Goal: Information Seeking & Learning: Learn about a topic

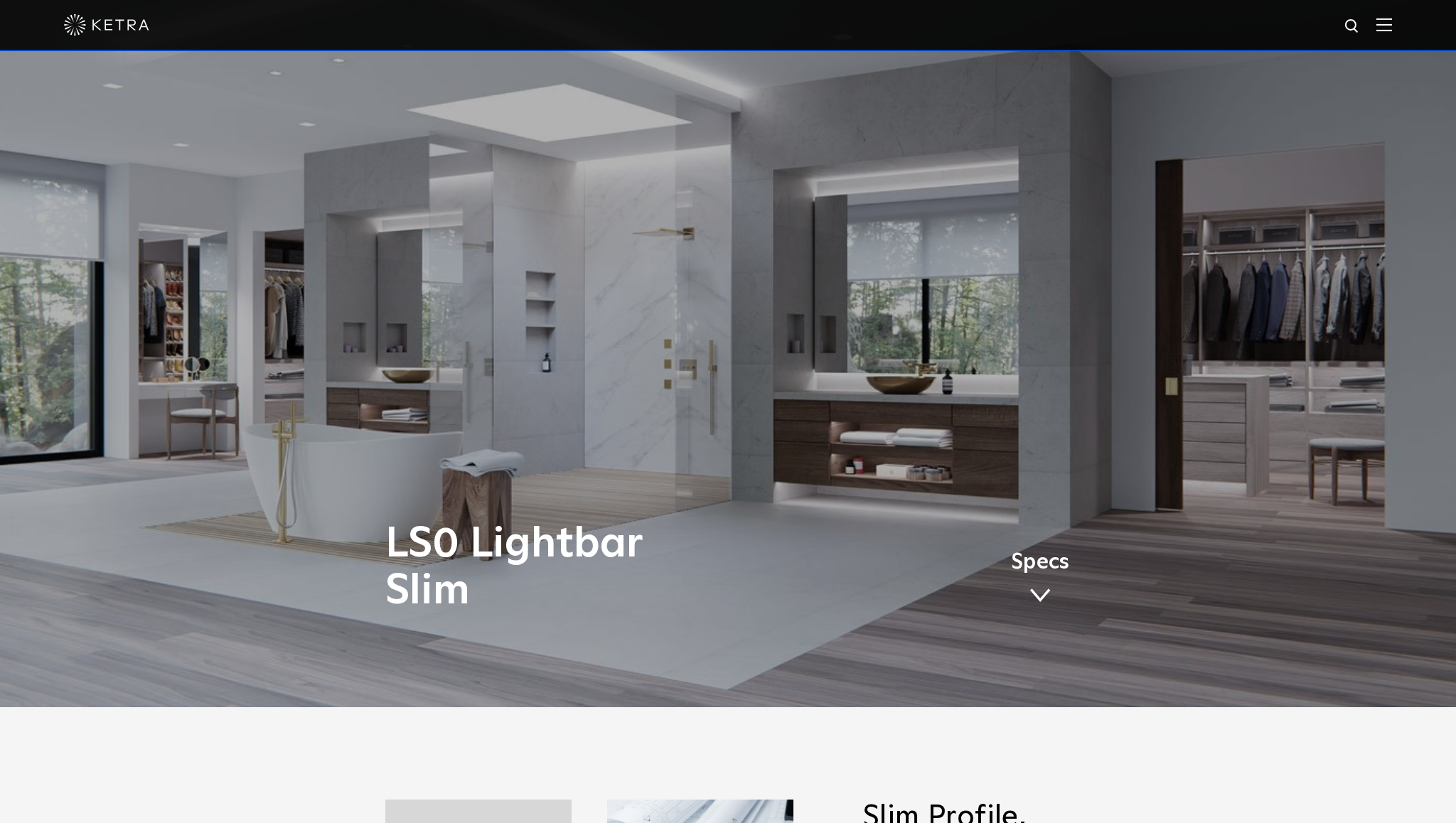
scroll to position [144, 0]
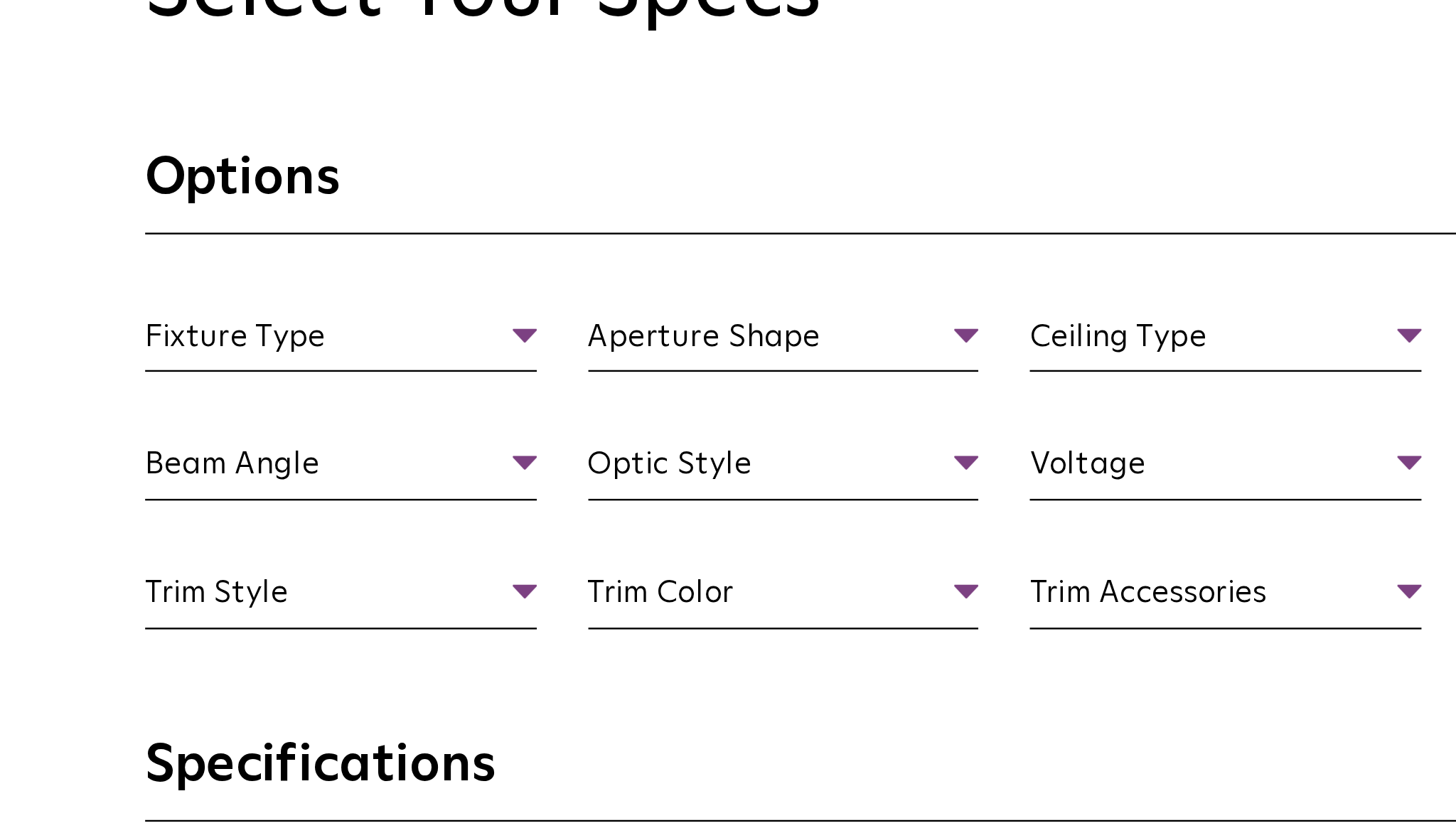
scroll to position [1143, 0]
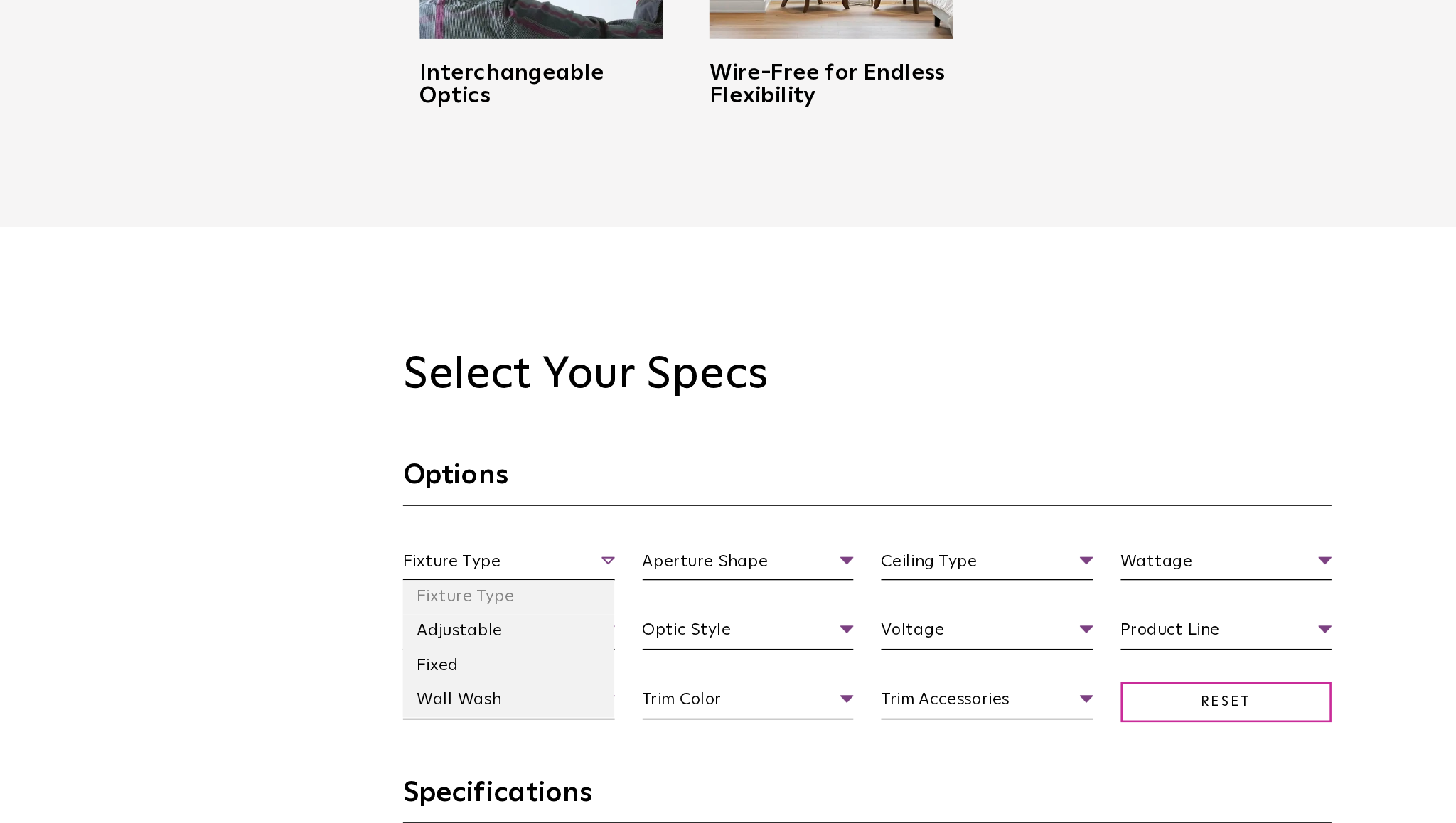
click at [503, 616] on span "Fixture Type" at bounding box center [454, 624] width 162 height 25
click at [481, 677] on li "Adjustable" at bounding box center [454, 676] width 162 height 27
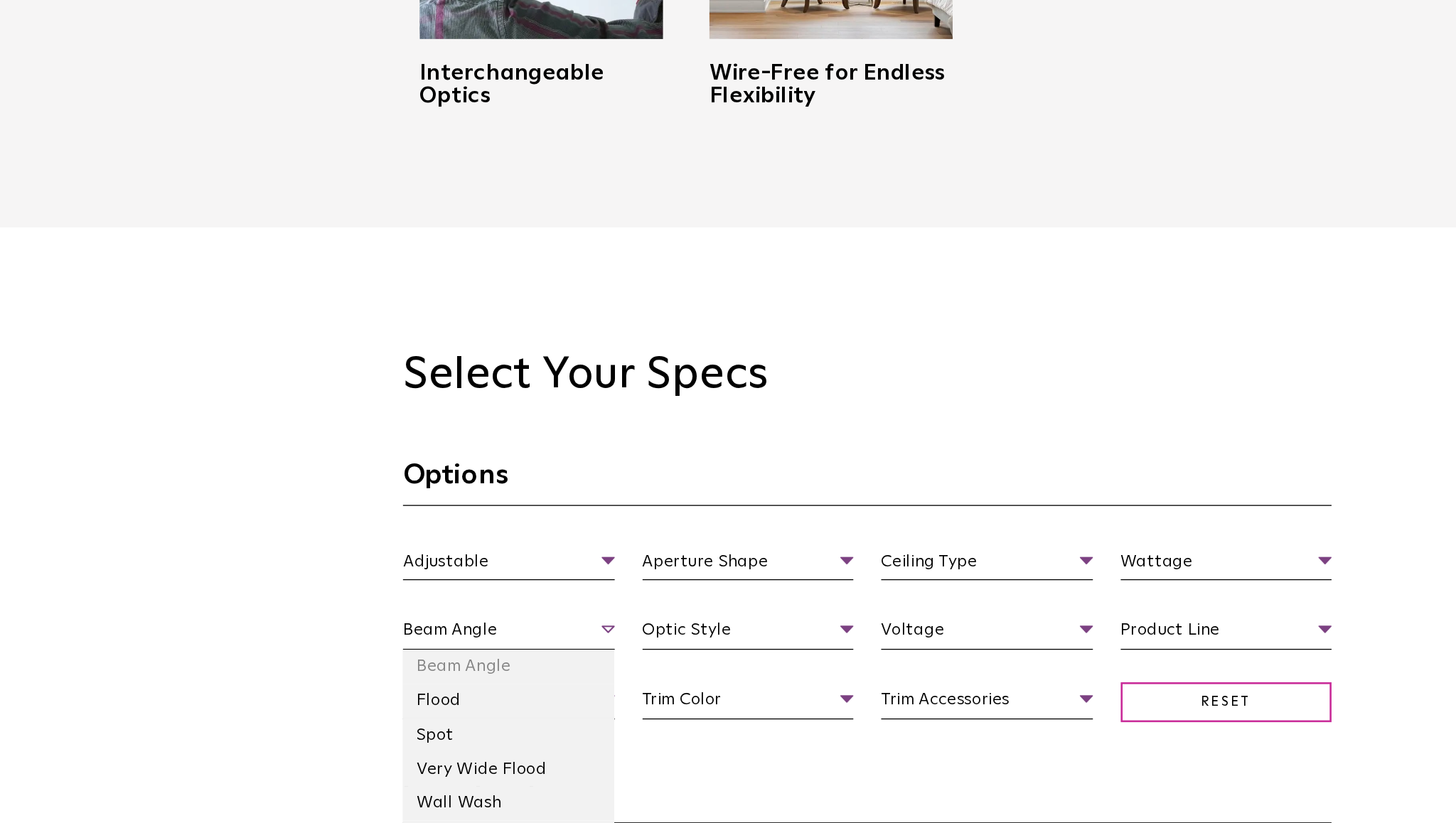
click at [525, 680] on span "Beam Angle" at bounding box center [454, 677] width 162 height 25
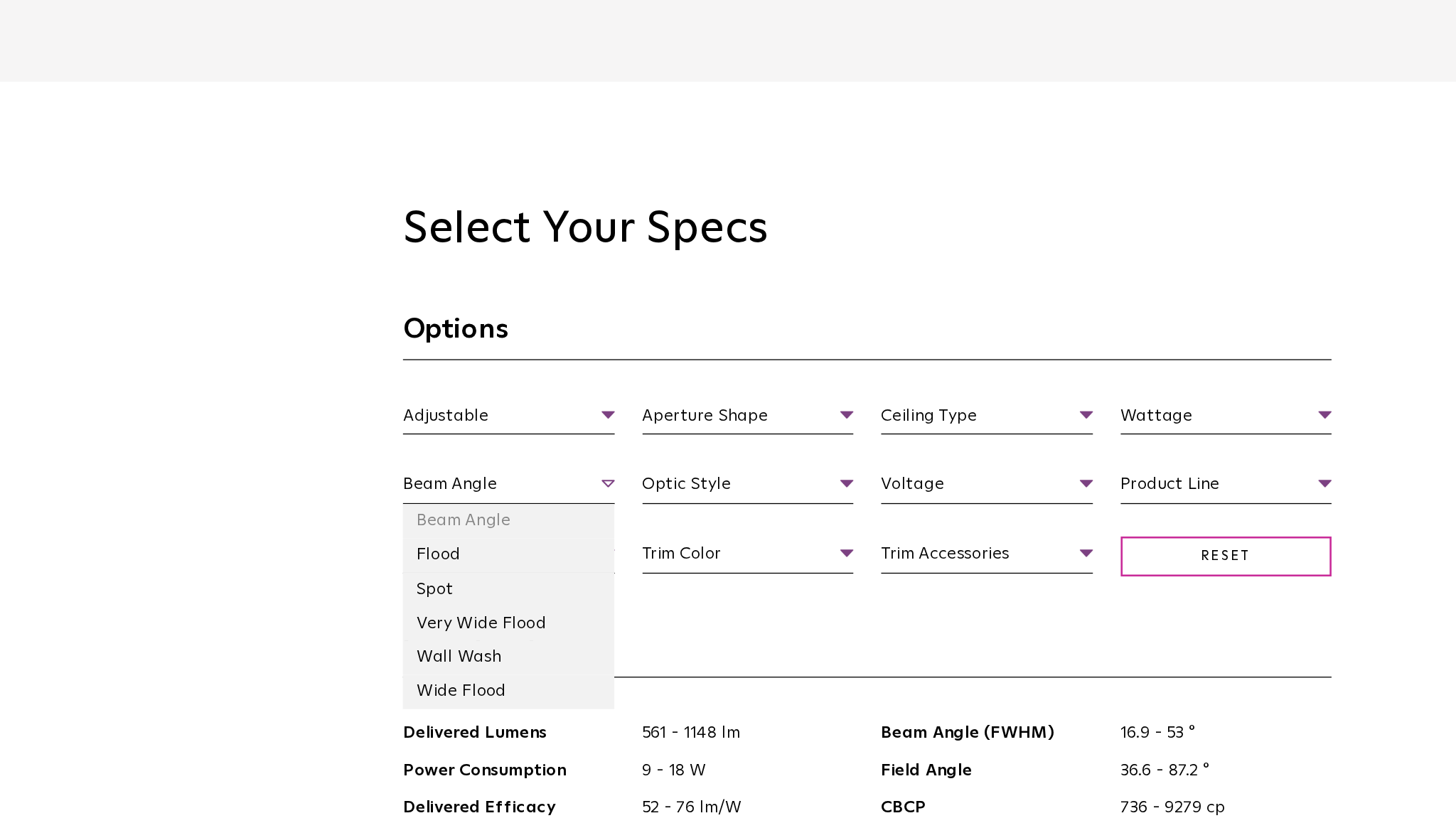
scroll to position [1255, 0]
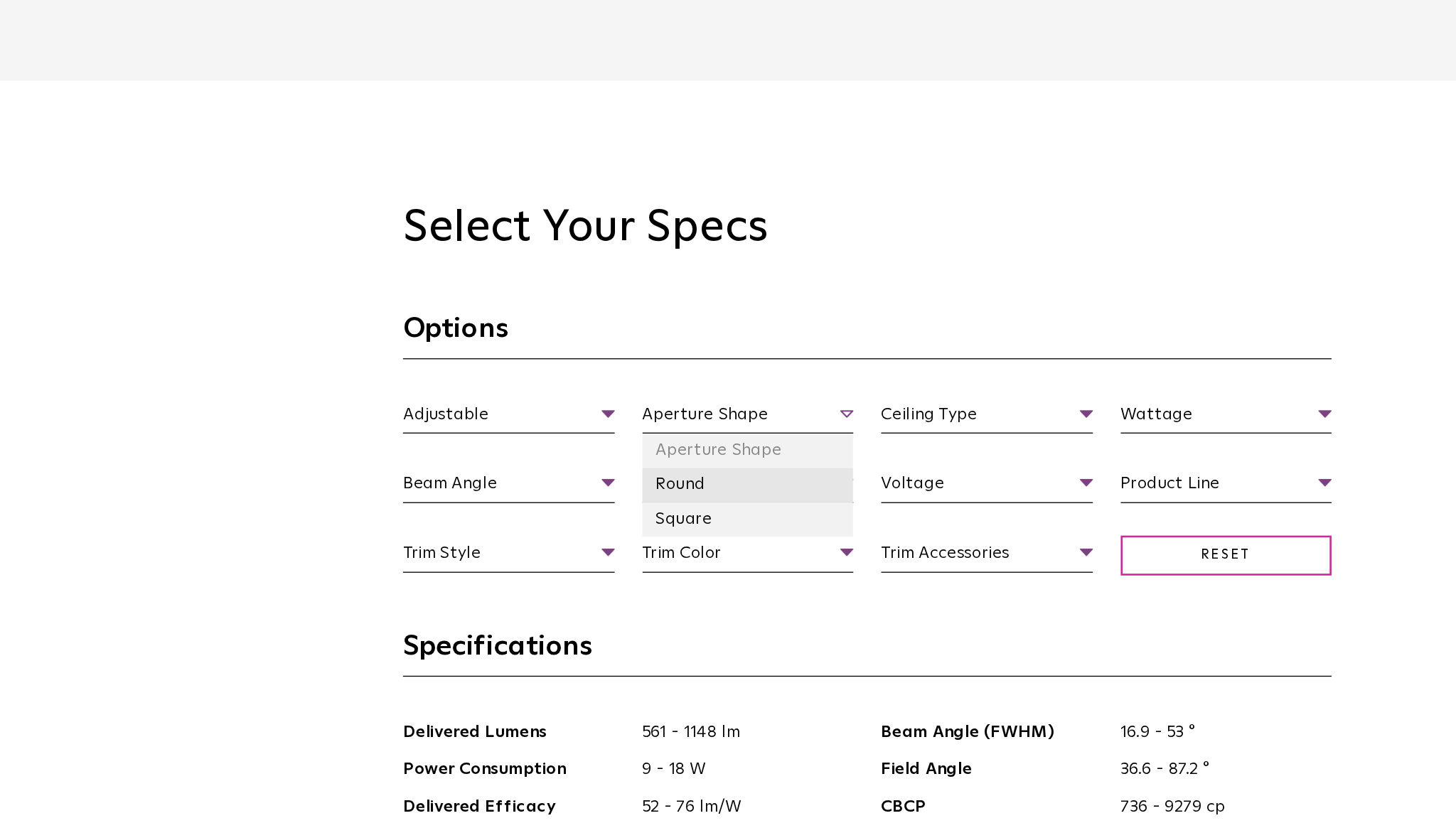
click at [660, 560] on li "Round" at bounding box center [637, 563] width 162 height 27
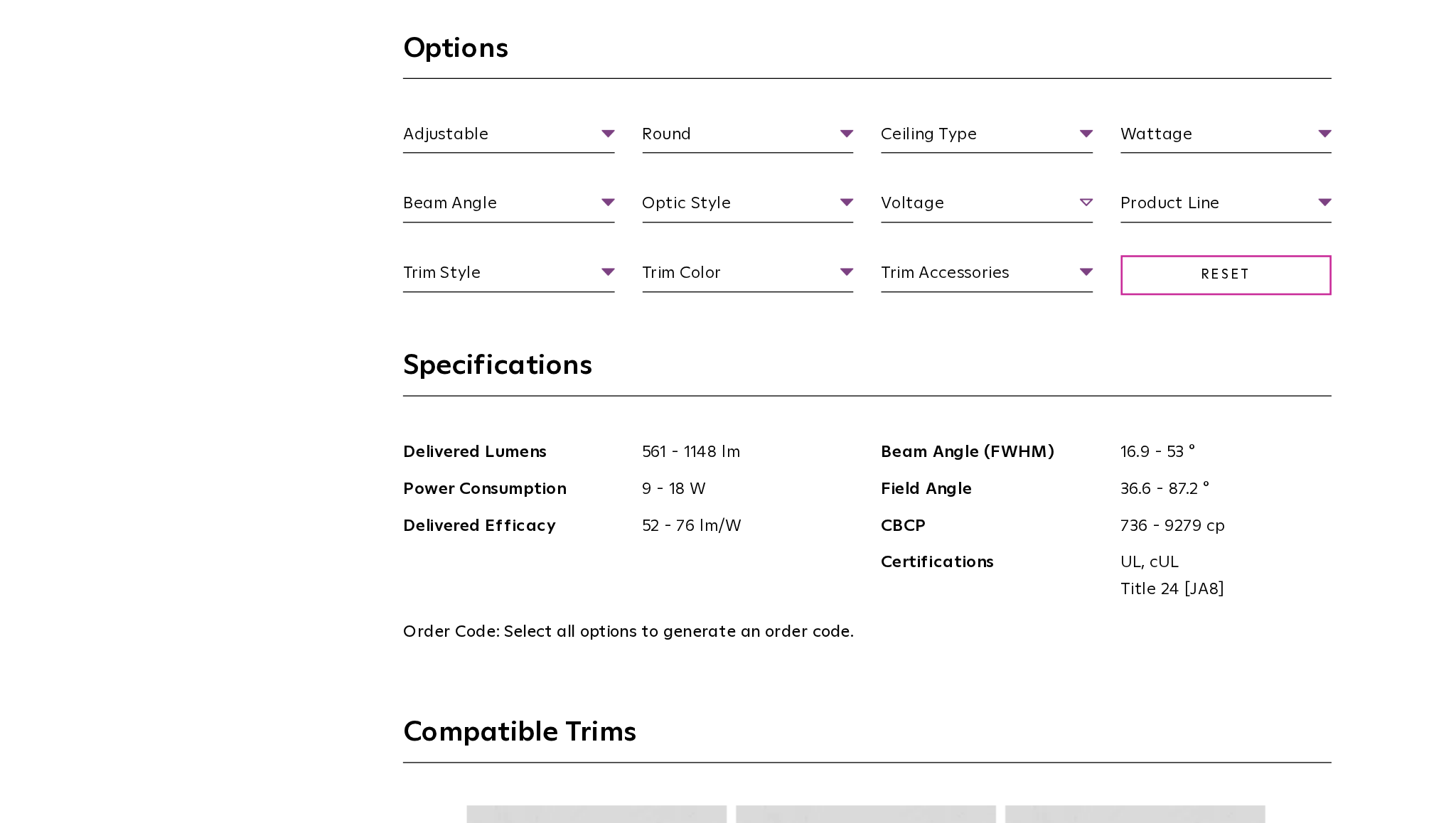
scroll to position [1483, 0]
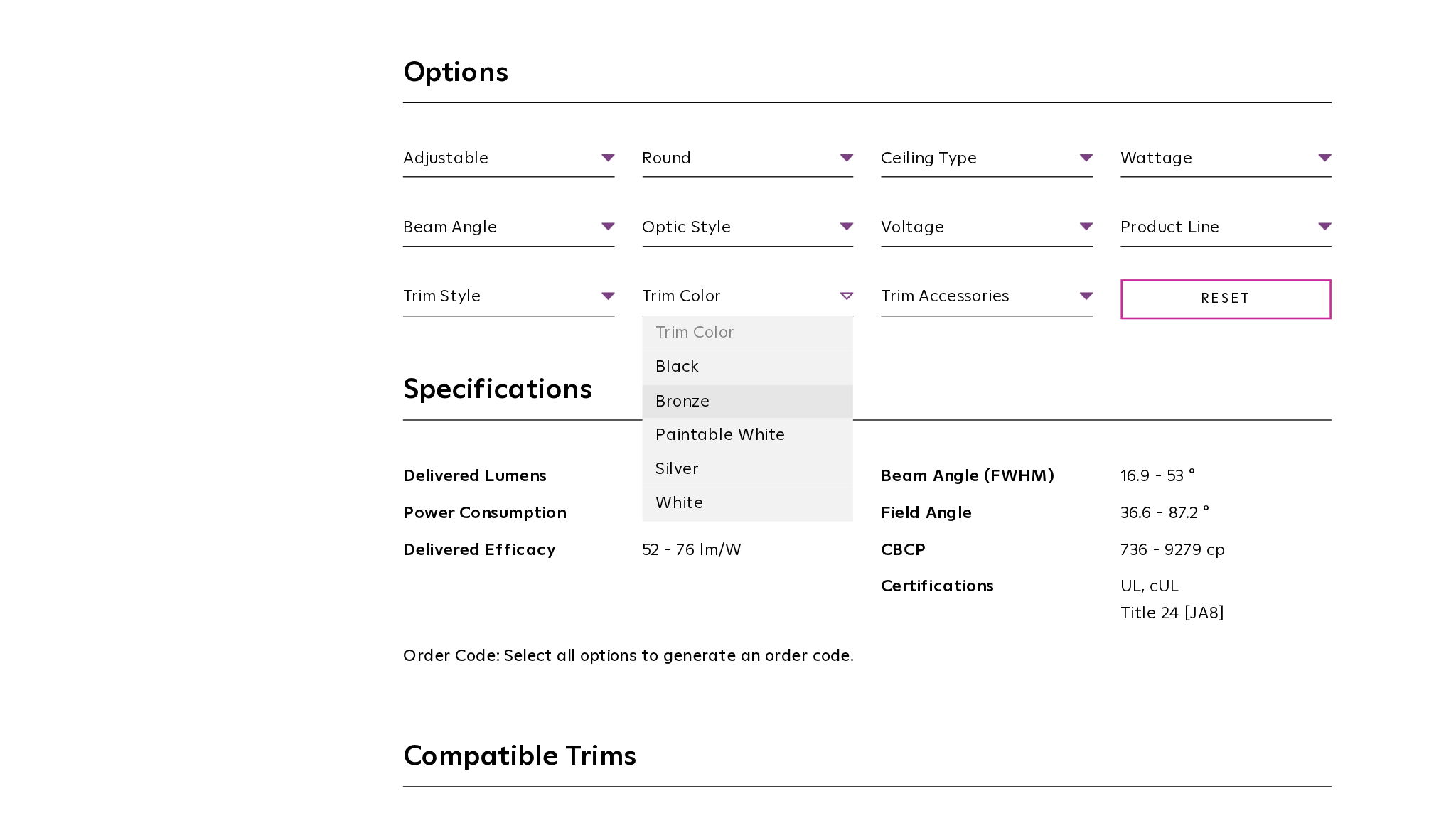
click at [641, 458] on li "Bronze" at bounding box center [637, 468] width 162 height 27
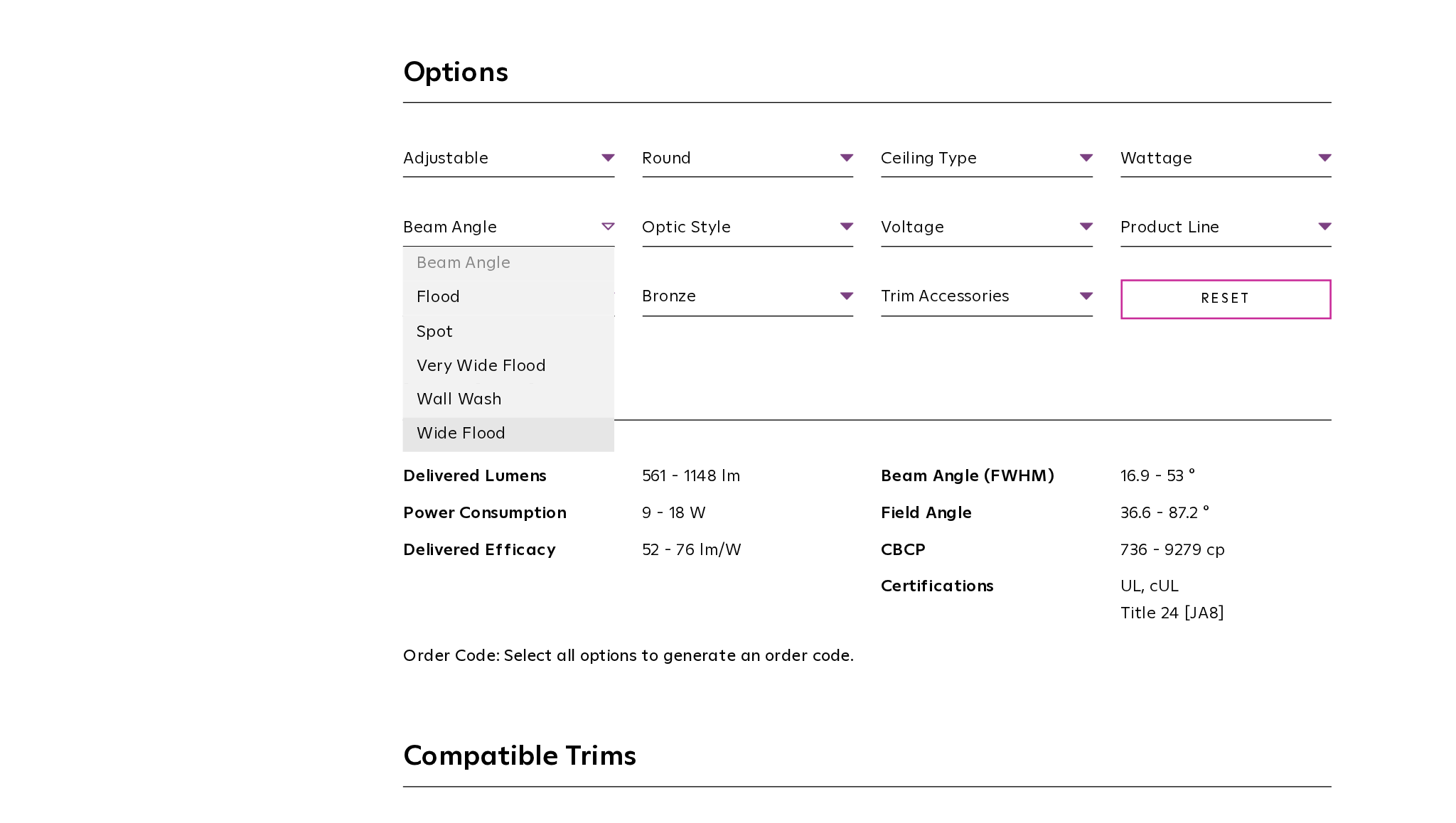
click at [473, 484] on li "Wide Flood" at bounding box center [454, 494] width 162 height 27
click at [516, 342] on span "Wide Flood" at bounding box center [454, 336] width 162 height 25
click at [477, 442] on li "Very Wide Flood" at bounding box center [454, 441] width 162 height 27
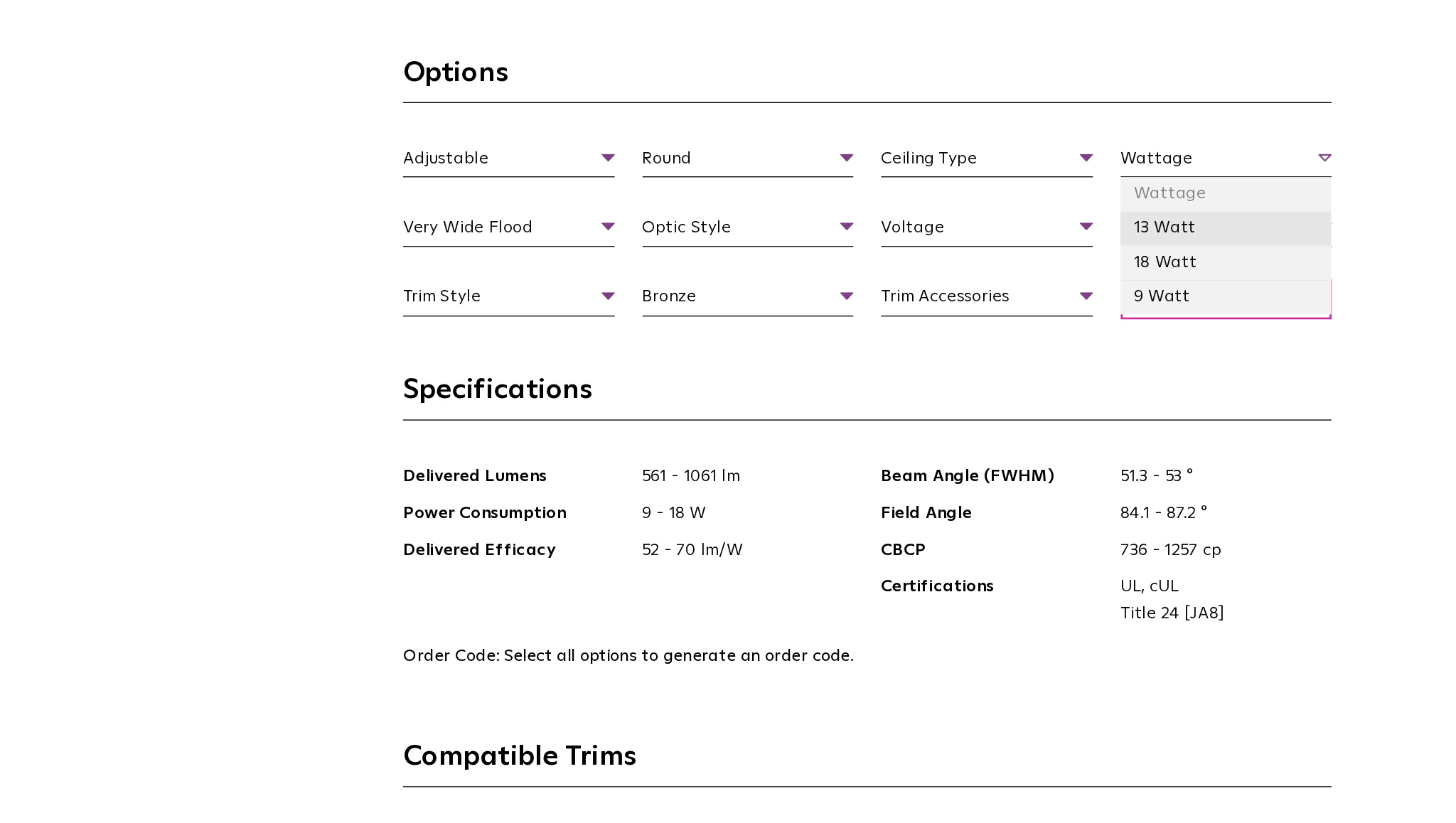
click at [965, 325] on li "13 Watt" at bounding box center [1002, 335] width 162 height 27
click at [991, 276] on span "13 Watt" at bounding box center [1002, 284] width 162 height 25
click at [971, 355] on li "18 Watt" at bounding box center [1002, 362] width 162 height 27
click at [1006, 288] on span "18 Watt" at bounding box center [1002, 284] width 162 height 25
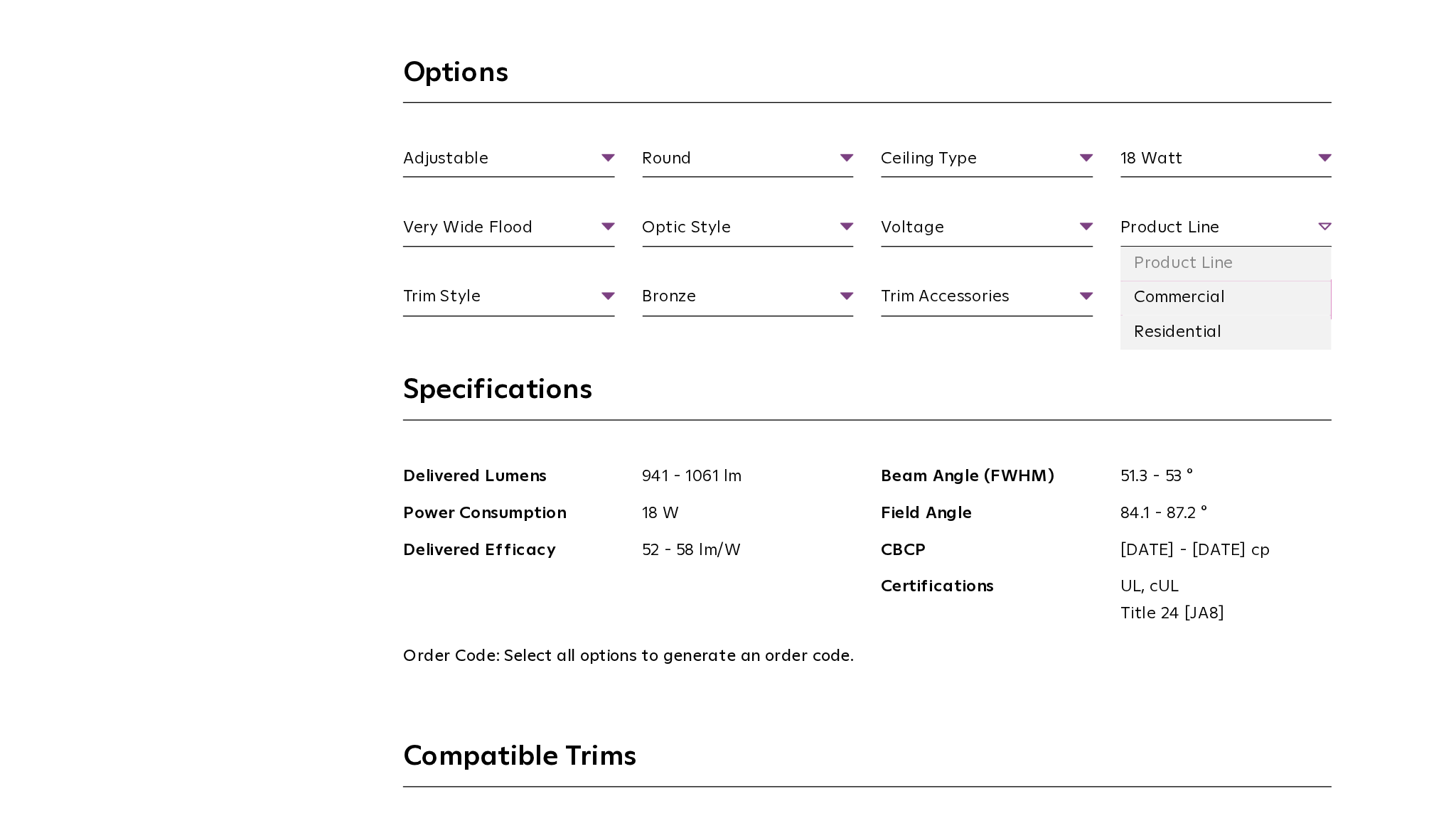
click at [1021, 329] on span "Product Line" at bounding box center [1002, 336] width 162 height 25
click at [971, 411] on li "Residential" at bounding box center [1002, 415] width 162 height 27
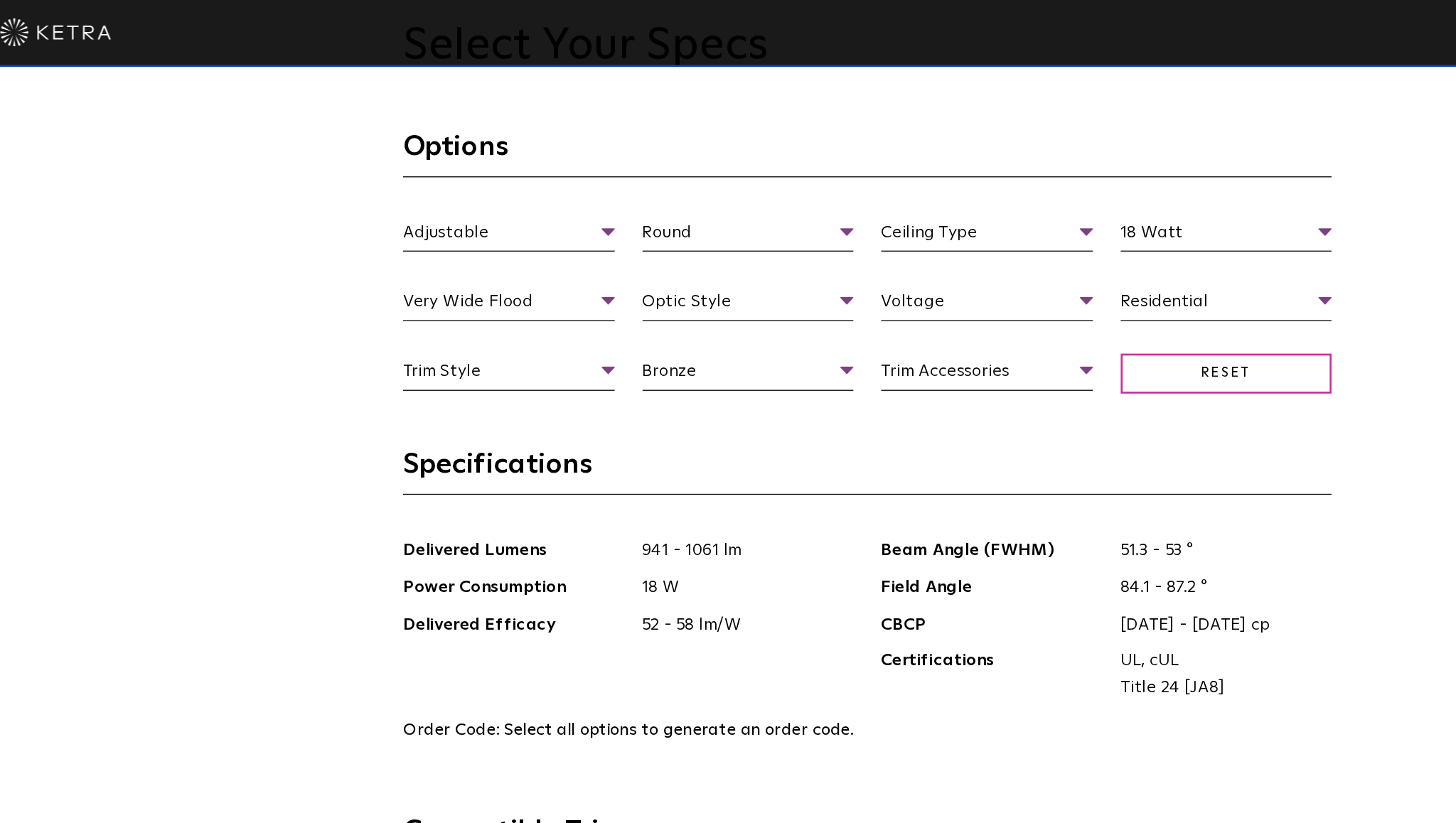
scroll to position [1586, 0]
click at [791, 232] on span "Voltage" at bounding box center [819, 234] width 162 height 25
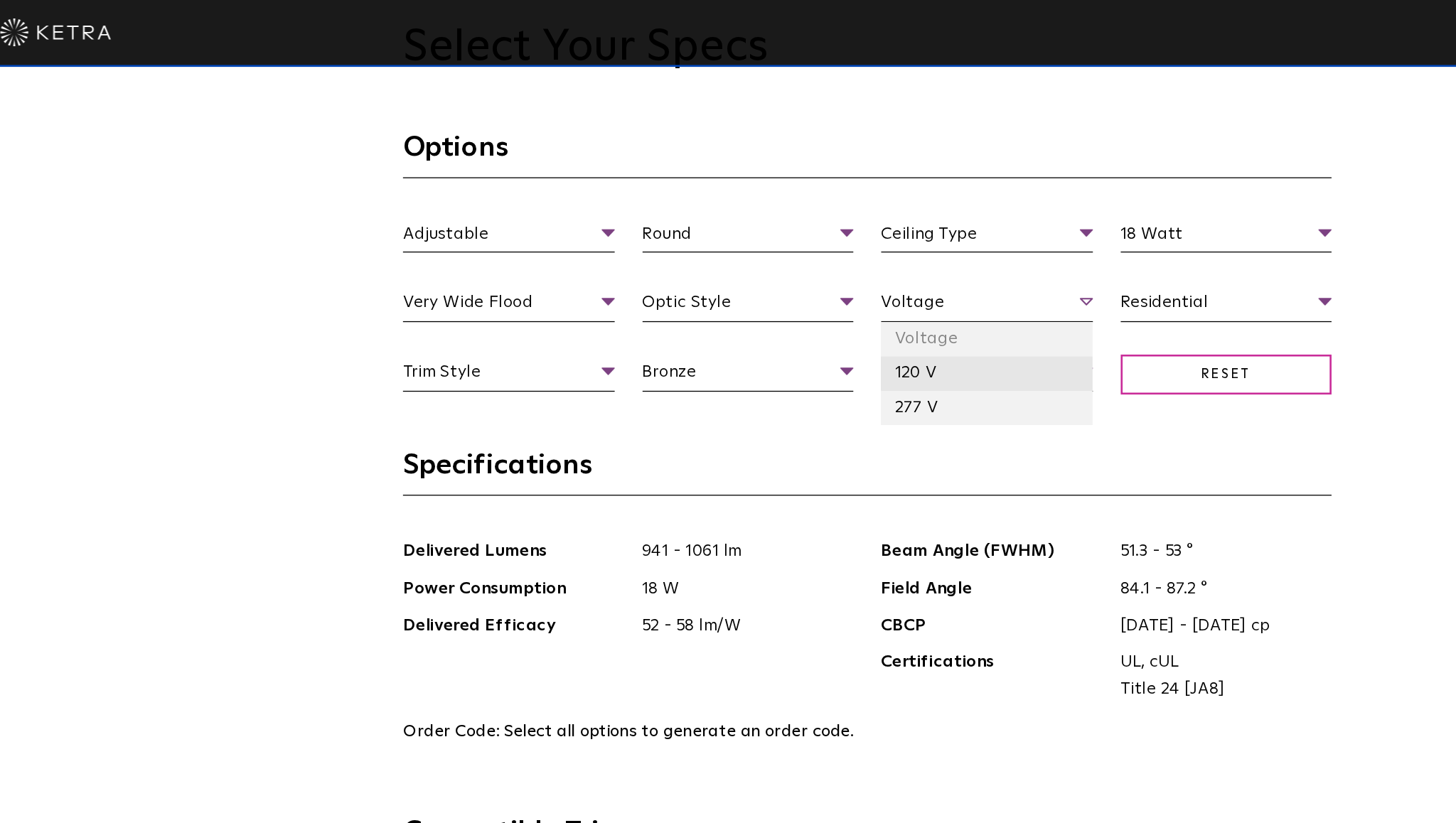
click at [777, 291] on li "120 V" at bounding box center [819, 286] width 162 height 27
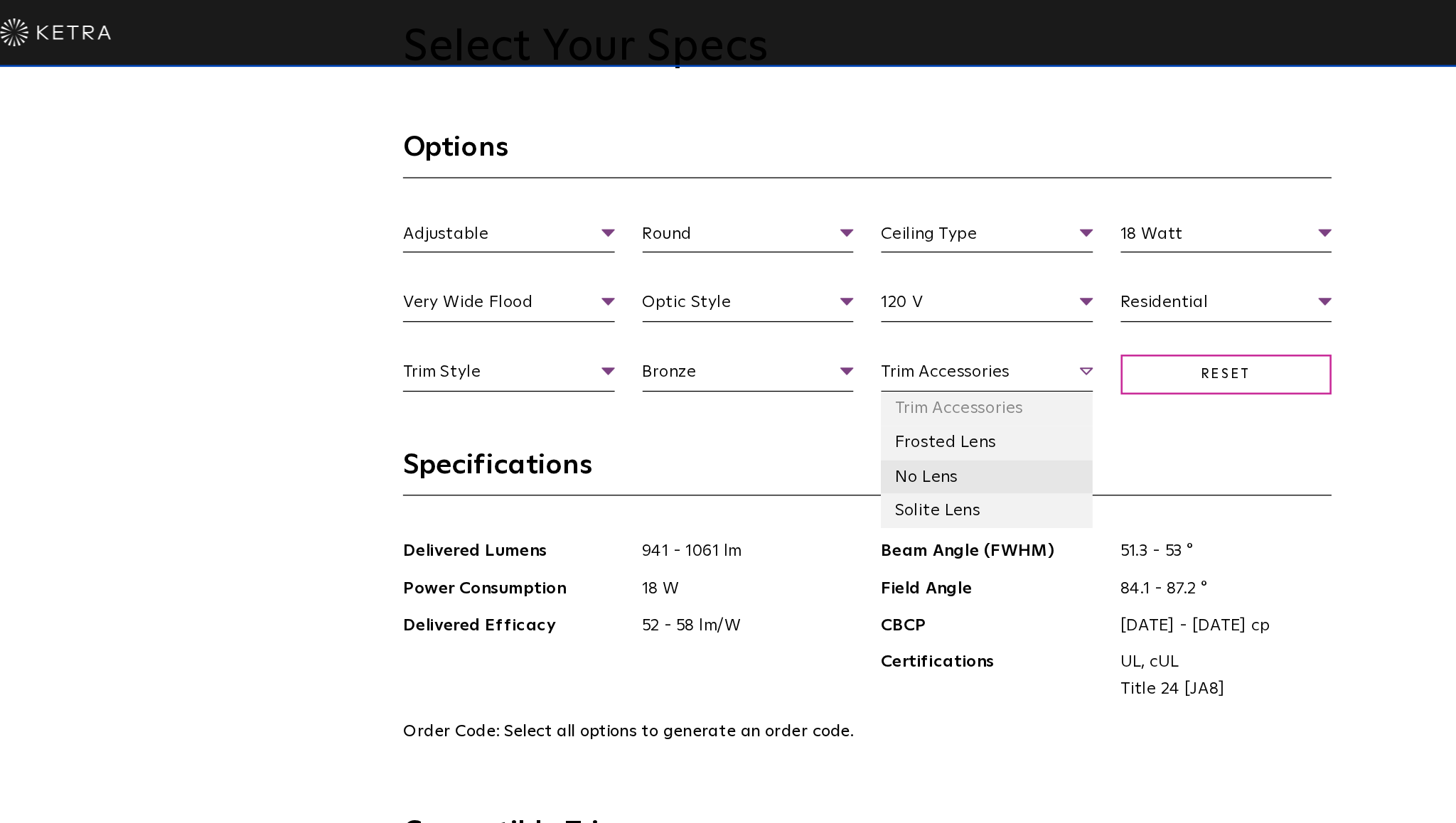
click at [770, 360] on li "No Lens" at bounding box center [819, 366] width 162 height 27
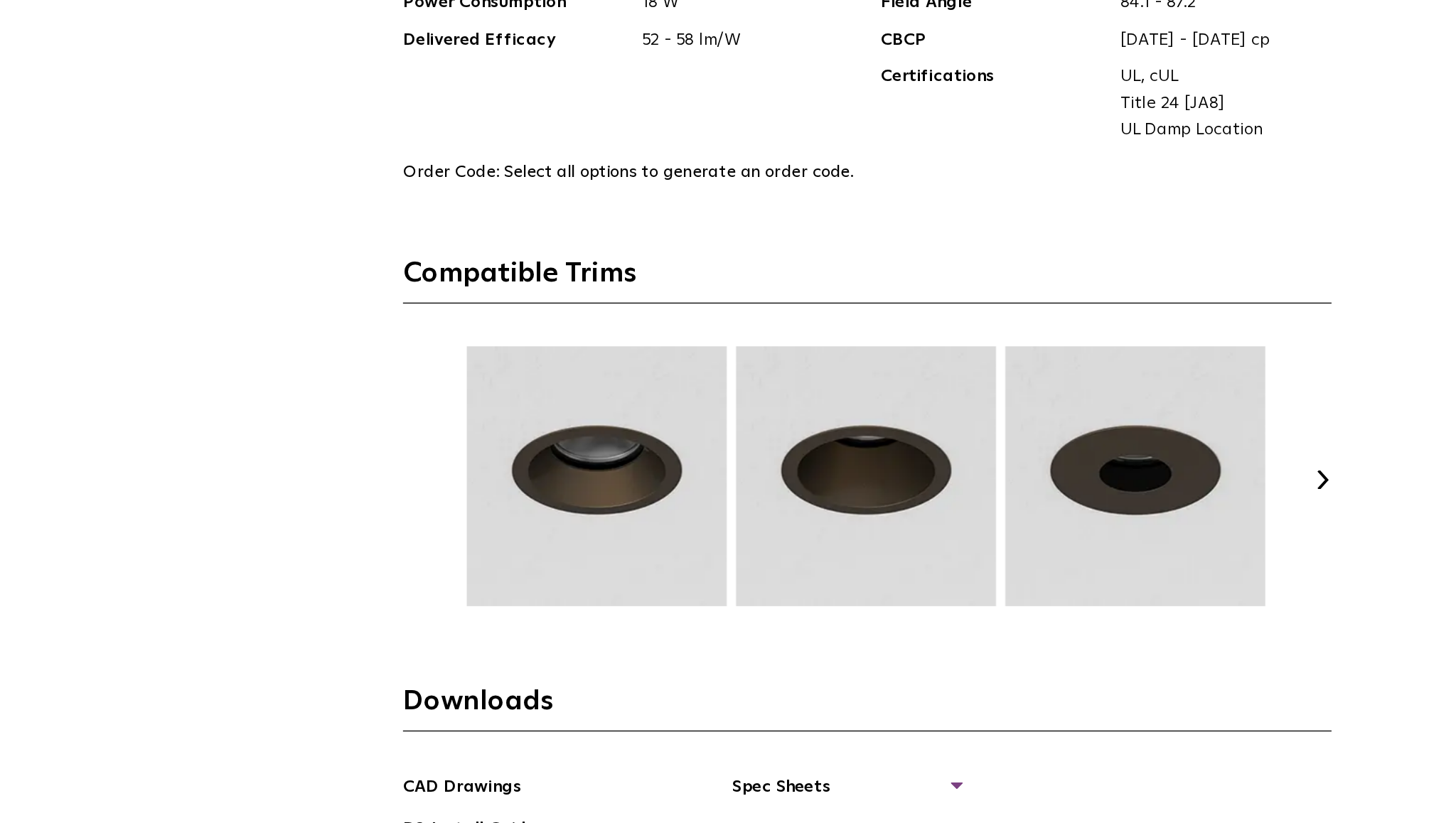
scroll to position [1844, 0]
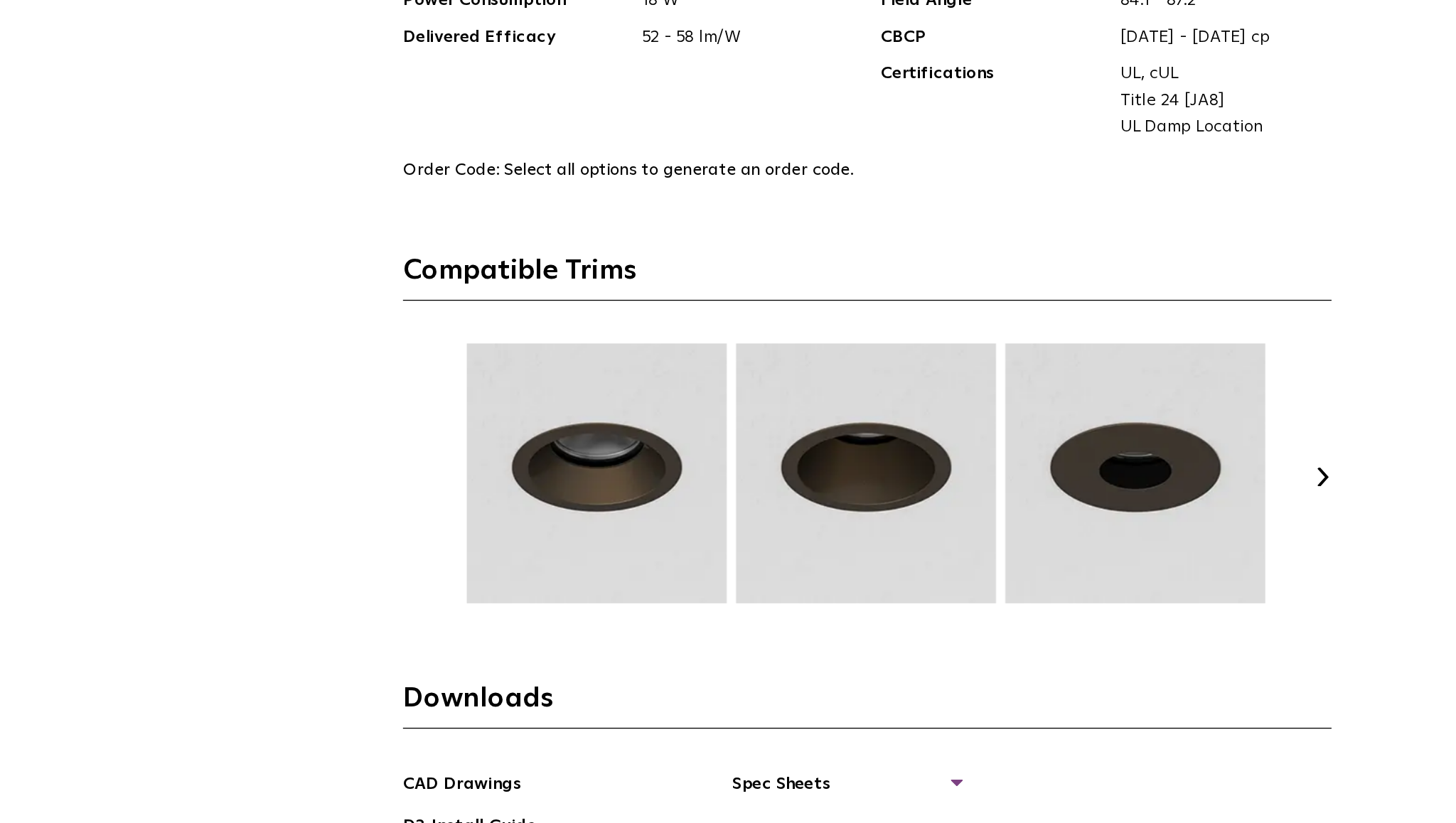
click at [712, 575] on img at bounding box center [727, 555] width 204 height 199
click at [535, 583] on img at bounding box center [520, 555] width 204 height 199
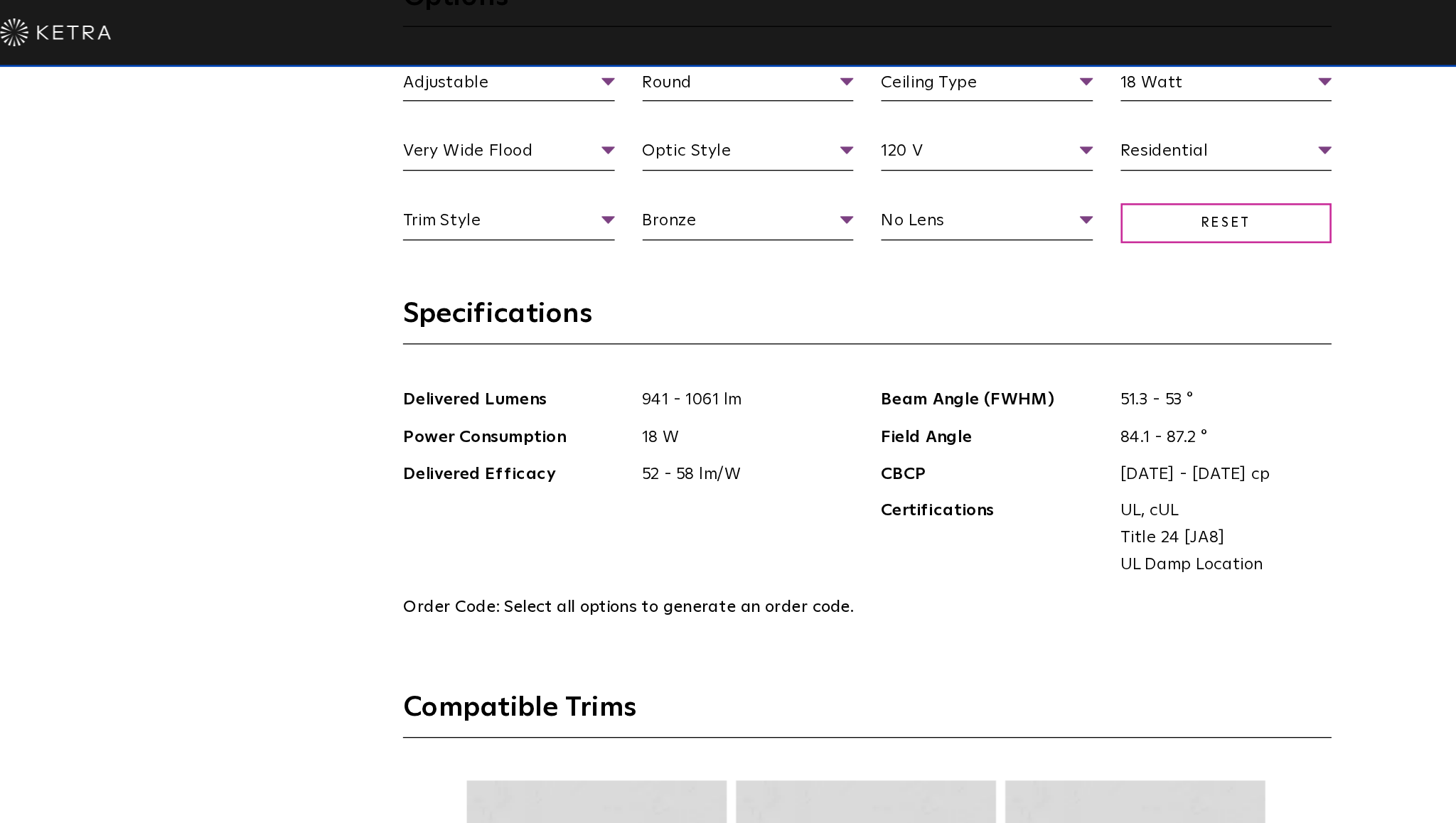
scroll to position [1697, 0]
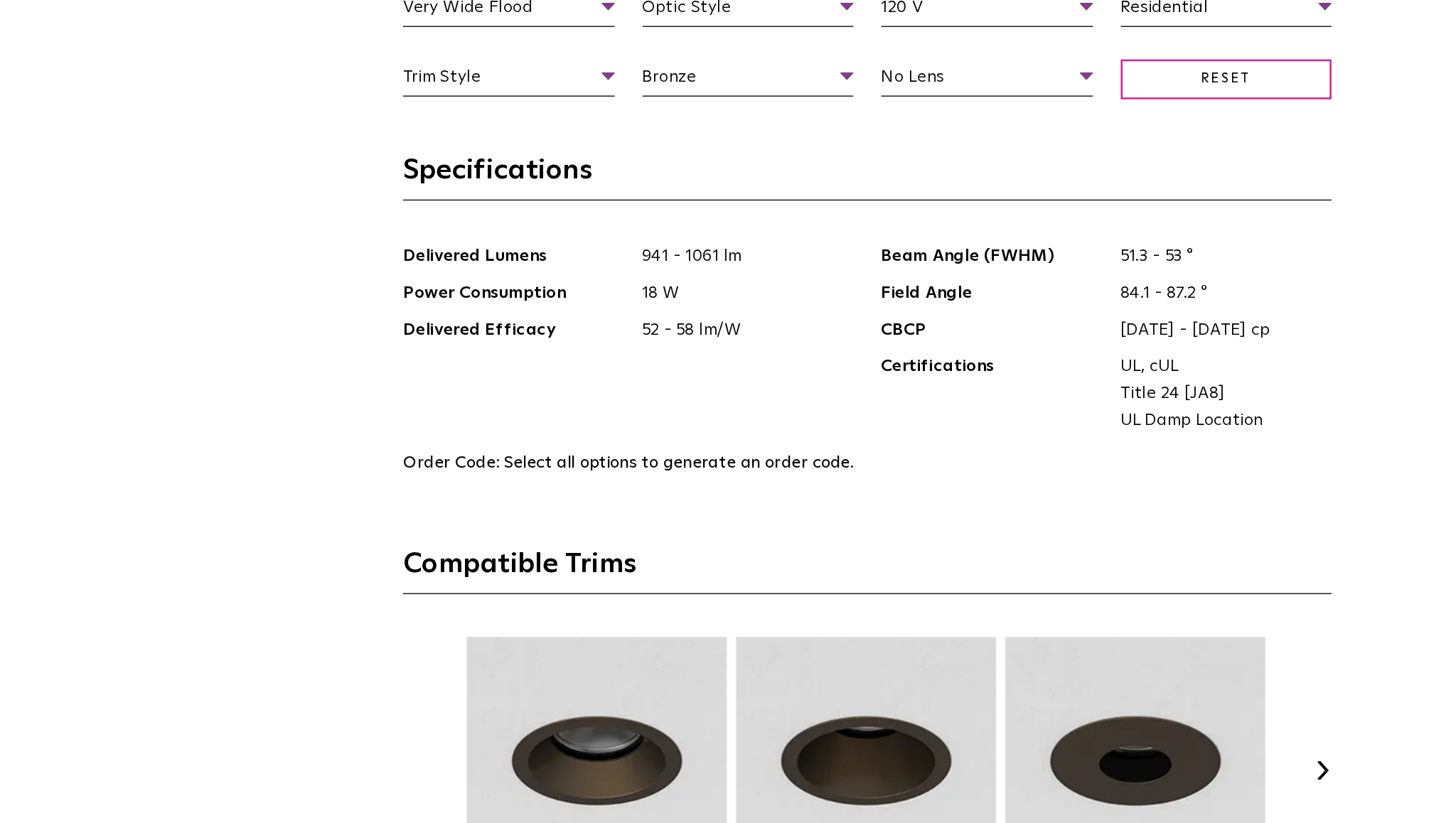
click at [1077, 703] on button "Next" at bounding box center [1076, 704] width 14 height 14
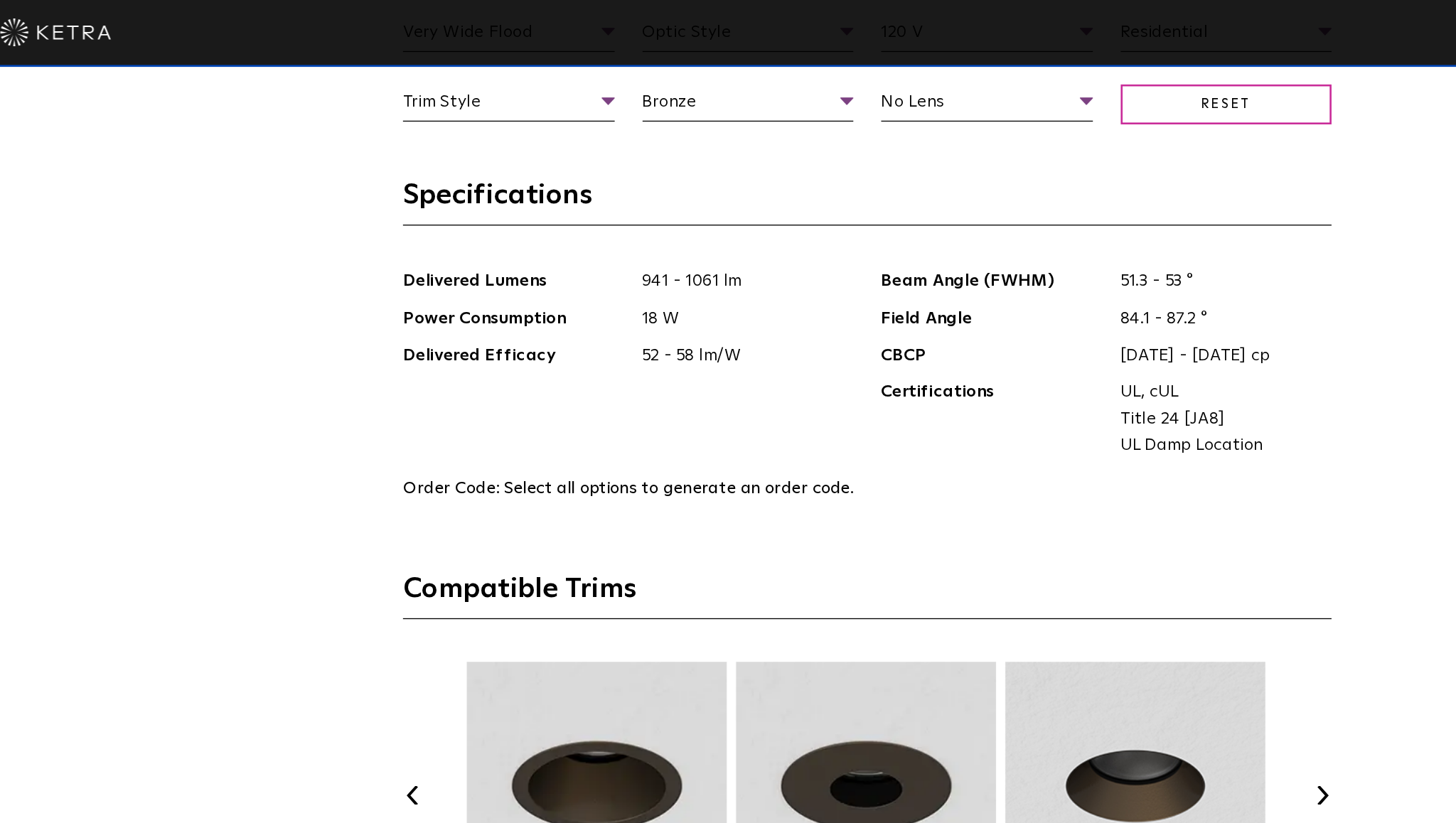
scroll to position [1790, 0]
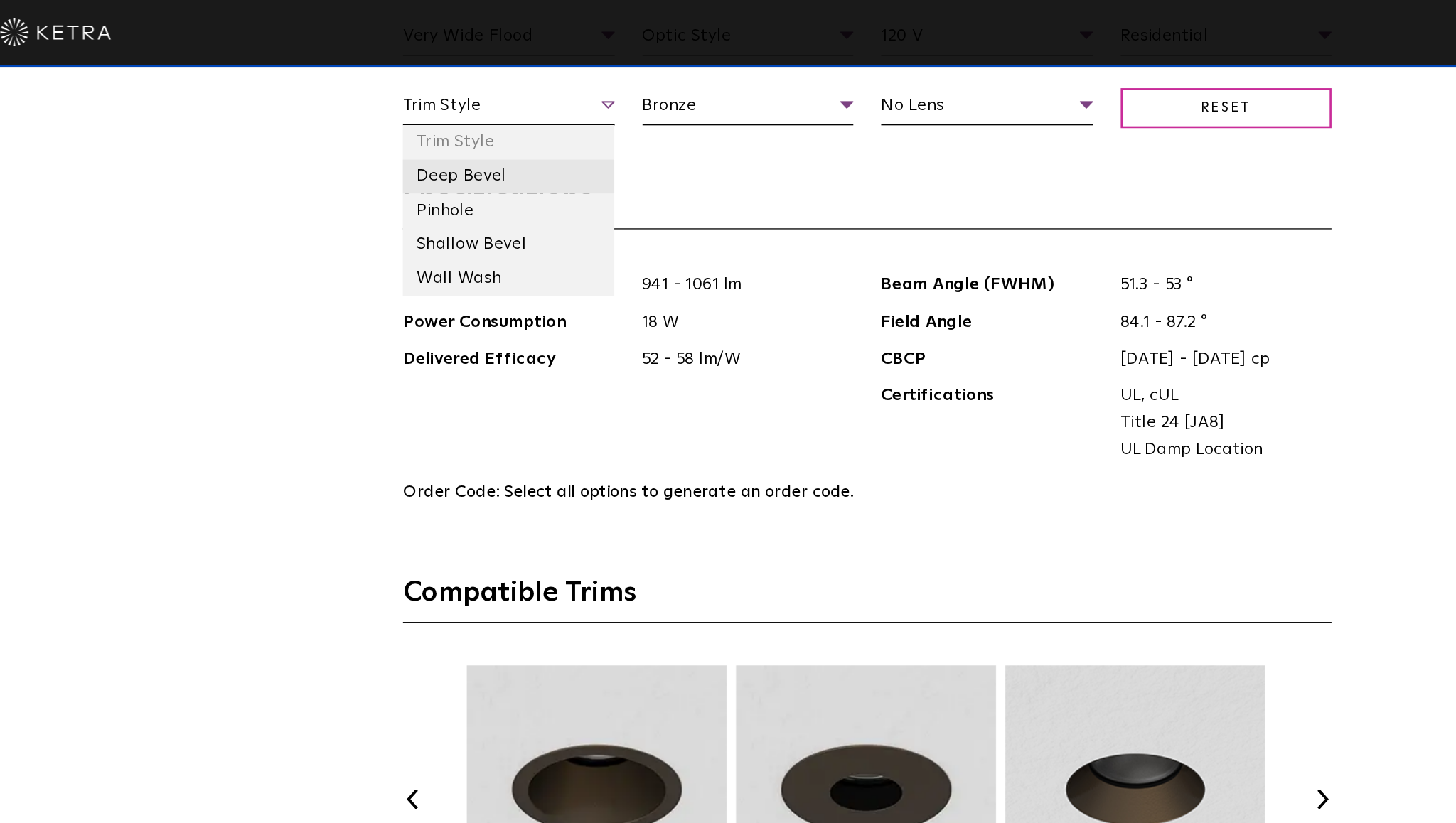
click at [489, 127] on li "Deep Bevel" at bounding box center [454, 135] width 162 height 27
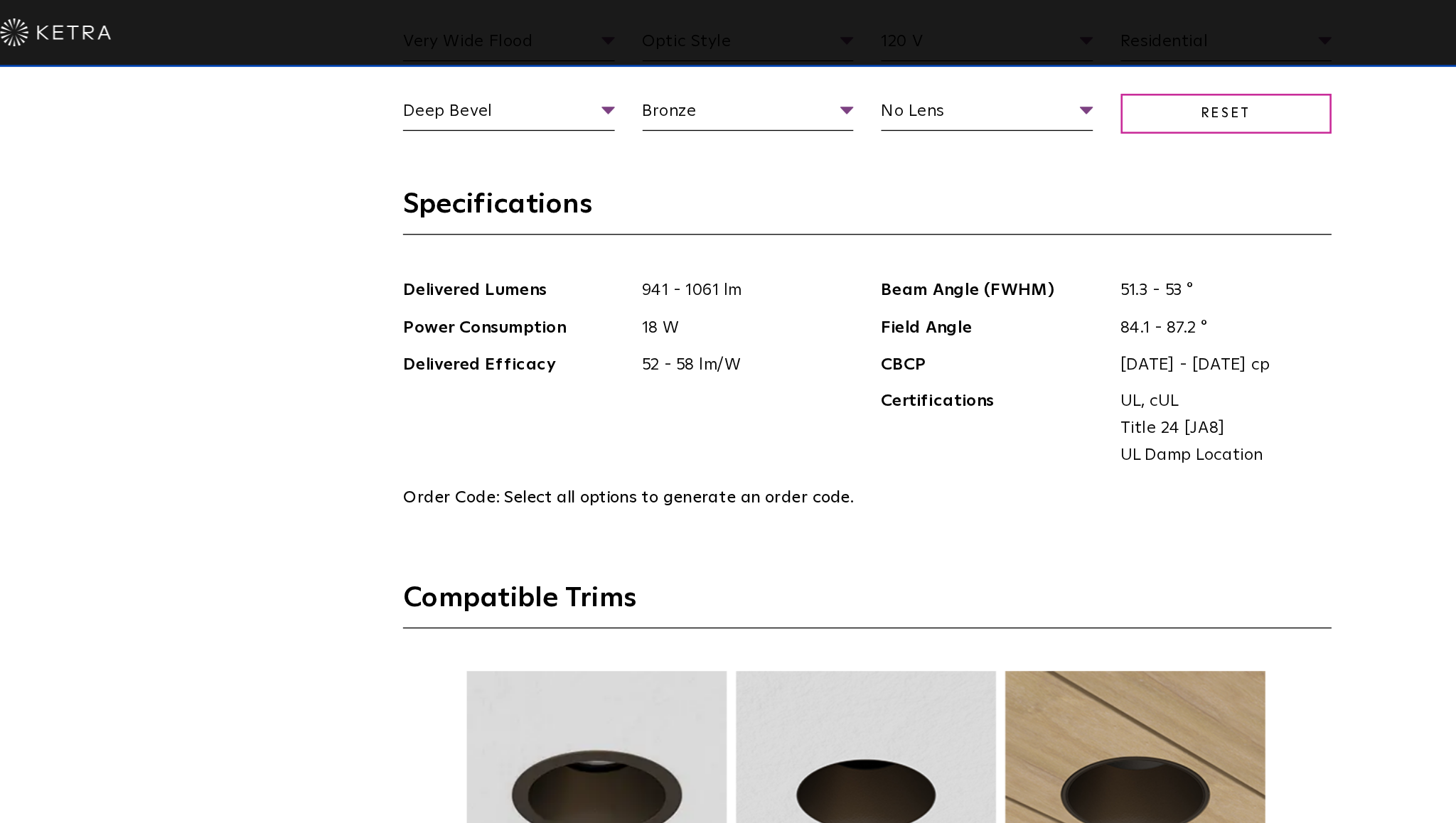
scroll to position [1783, 0]
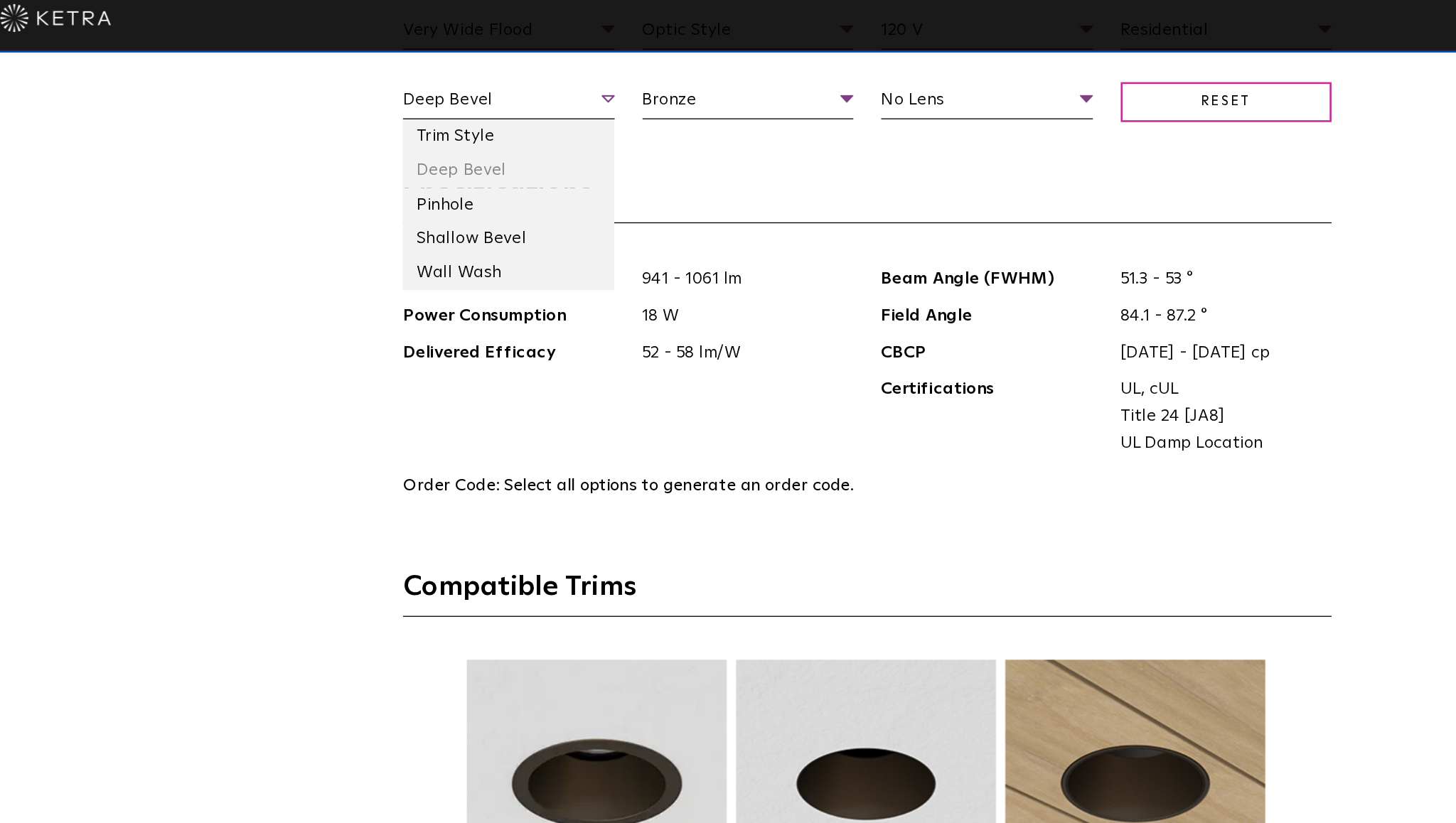
click at [532, 93] on span "Deep Bevel" at bounding box center [454, 89] width 162 height 25
click at [480, 165] on li "Pinhole" at bounding box center [454, 168] width 162 height 27
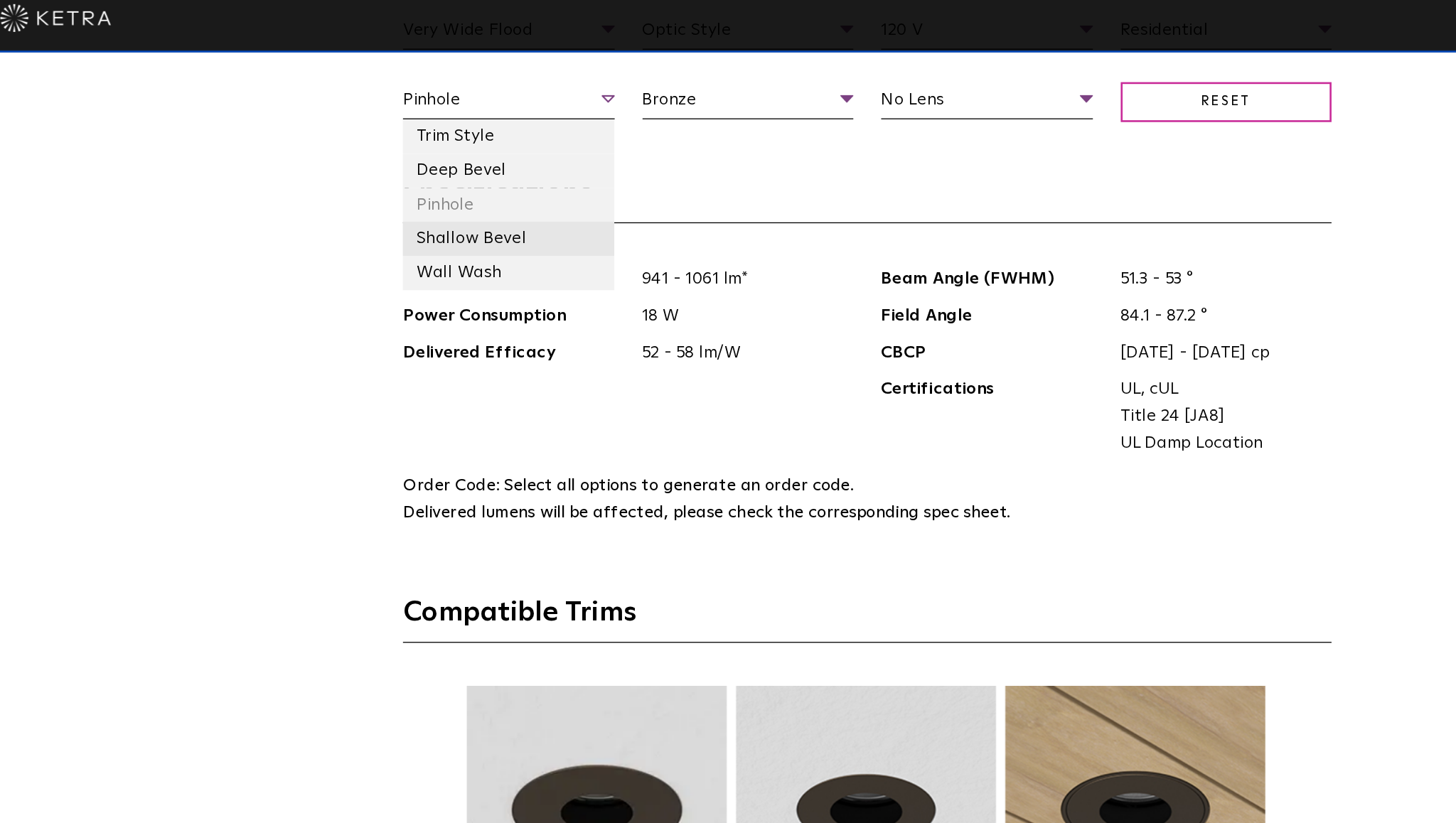
click at [466, 196] on li "Shallow Bevel" at bounding box center [454, 194] width 162 height 27
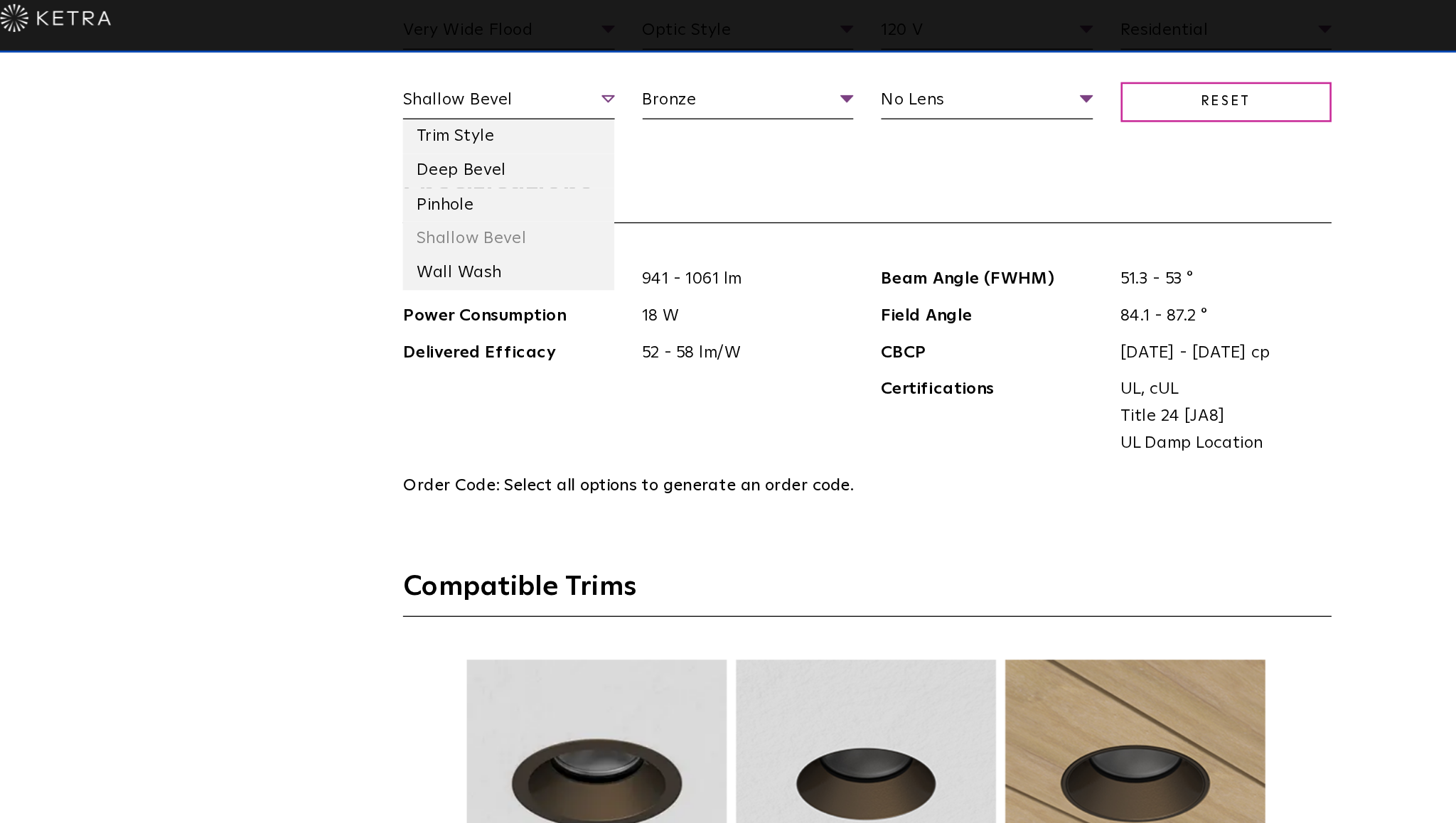
click at [516, 96] on span "Shallow Bevel" at bounding box center [454, 89] width 162 height 25
click at [473, 224] on li "Wall Wash" at bounding box center [454, 219] width 162 height 27
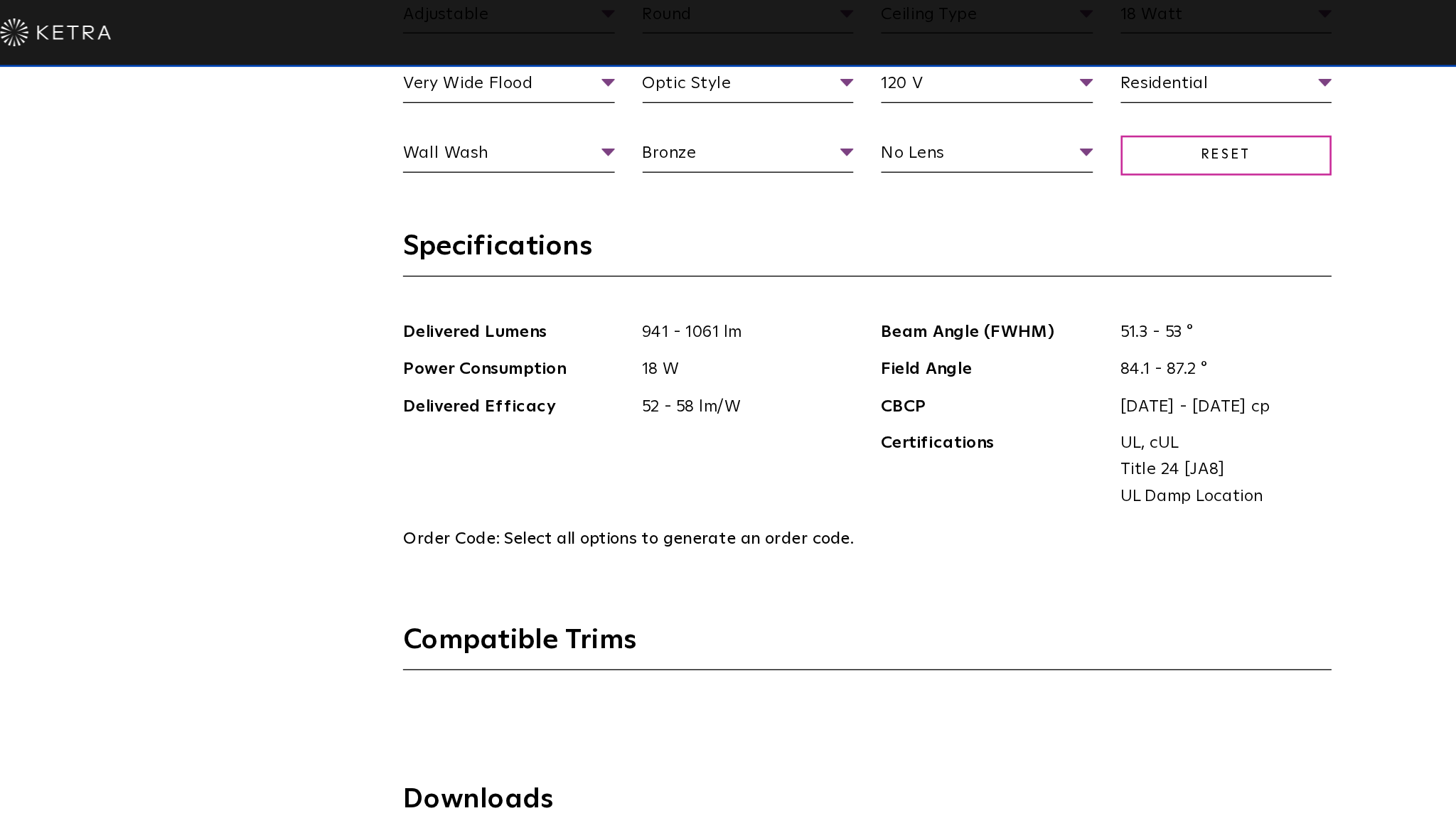
scroll to position [1696, 0]
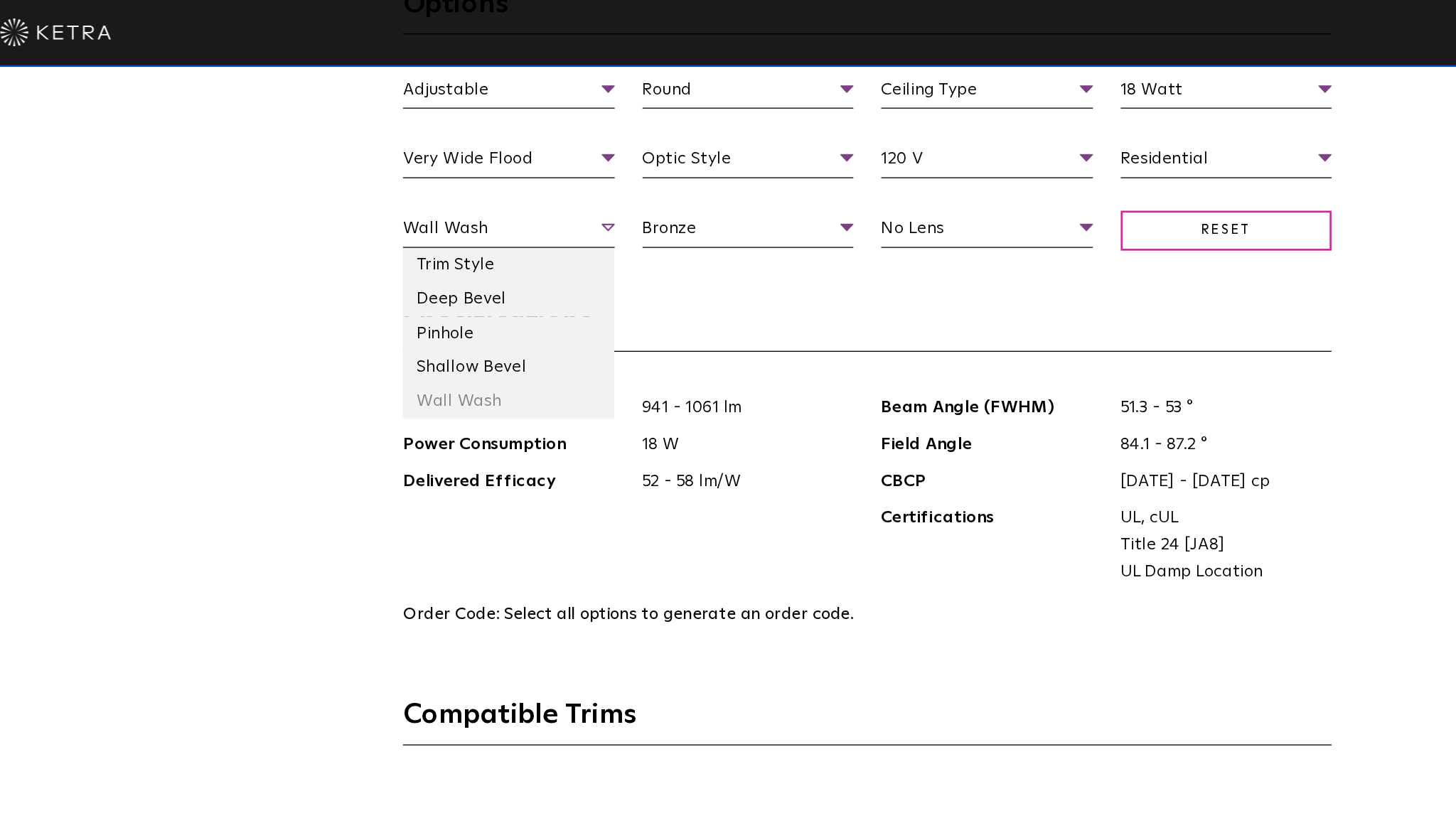
click at [532, 183] on span "Wall Wash" at bounding box center [454, 177] width 162 height 25
click at [497, 219] on li "Deep Bevel" at bounding box center [454, 229] width 162 height 27
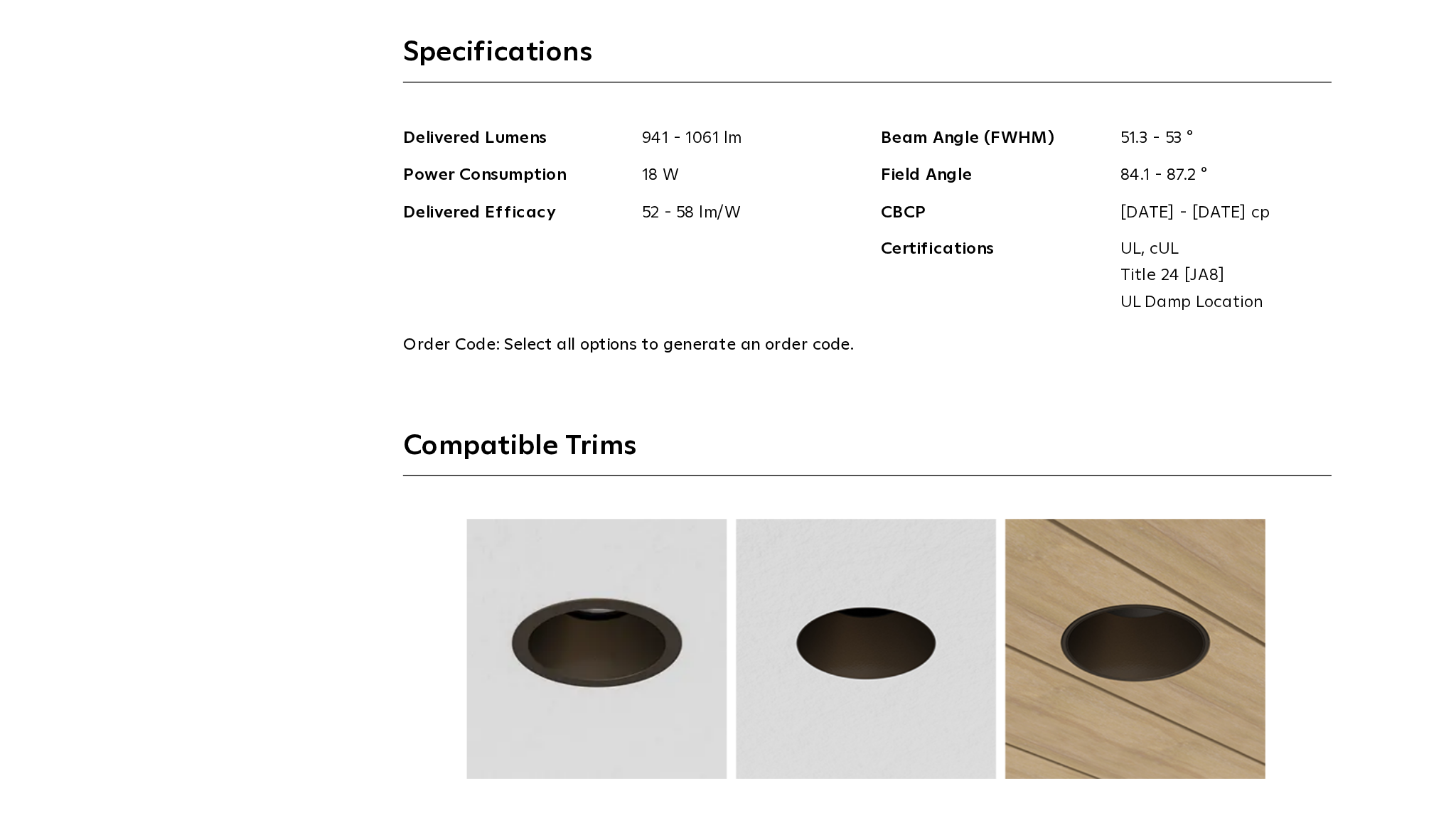
scroll to position [1711, 0]
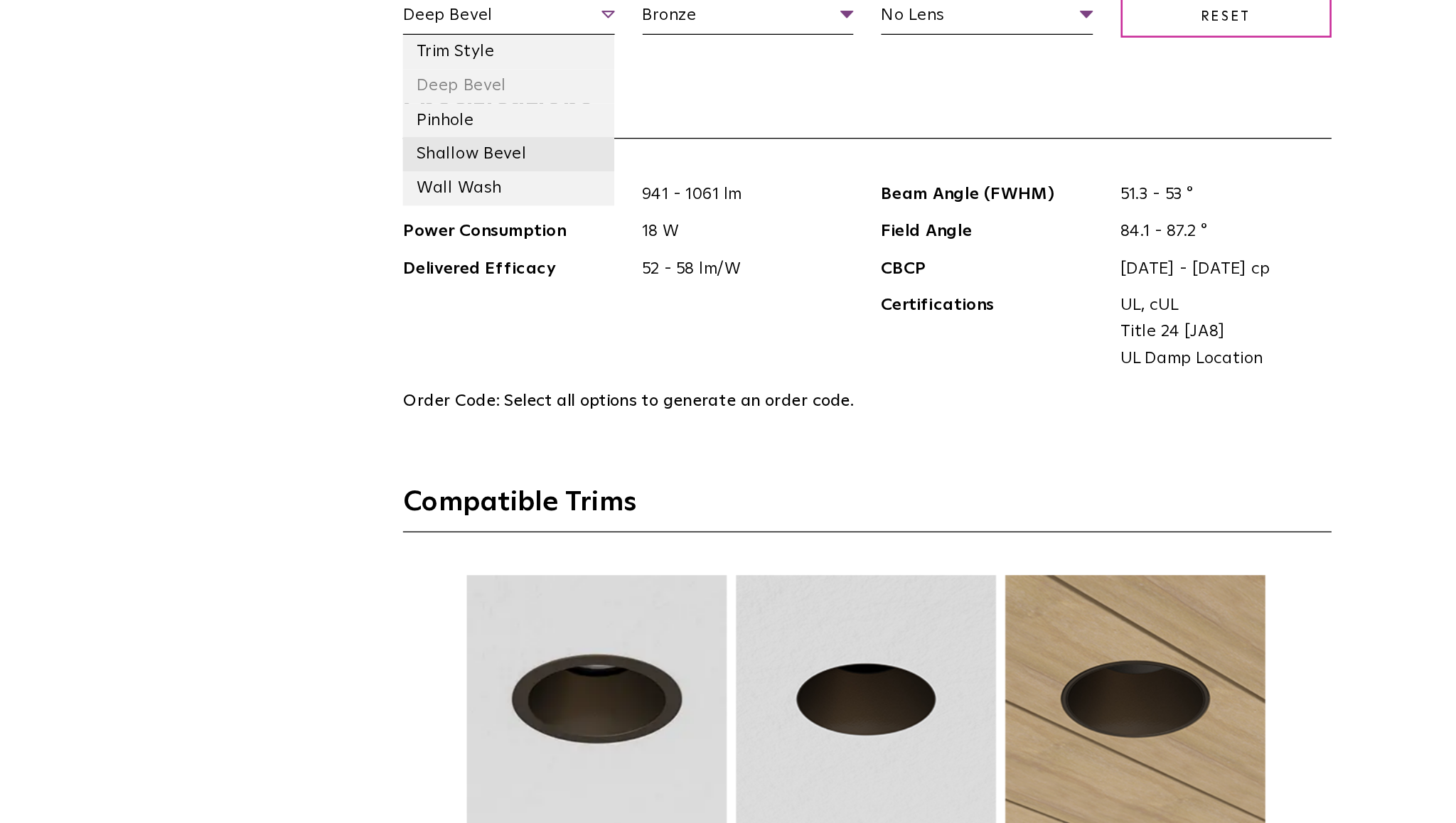
click at [485, 259] on li "Shallow Bevel" at bounding box center [454, 265] width 162 height 27
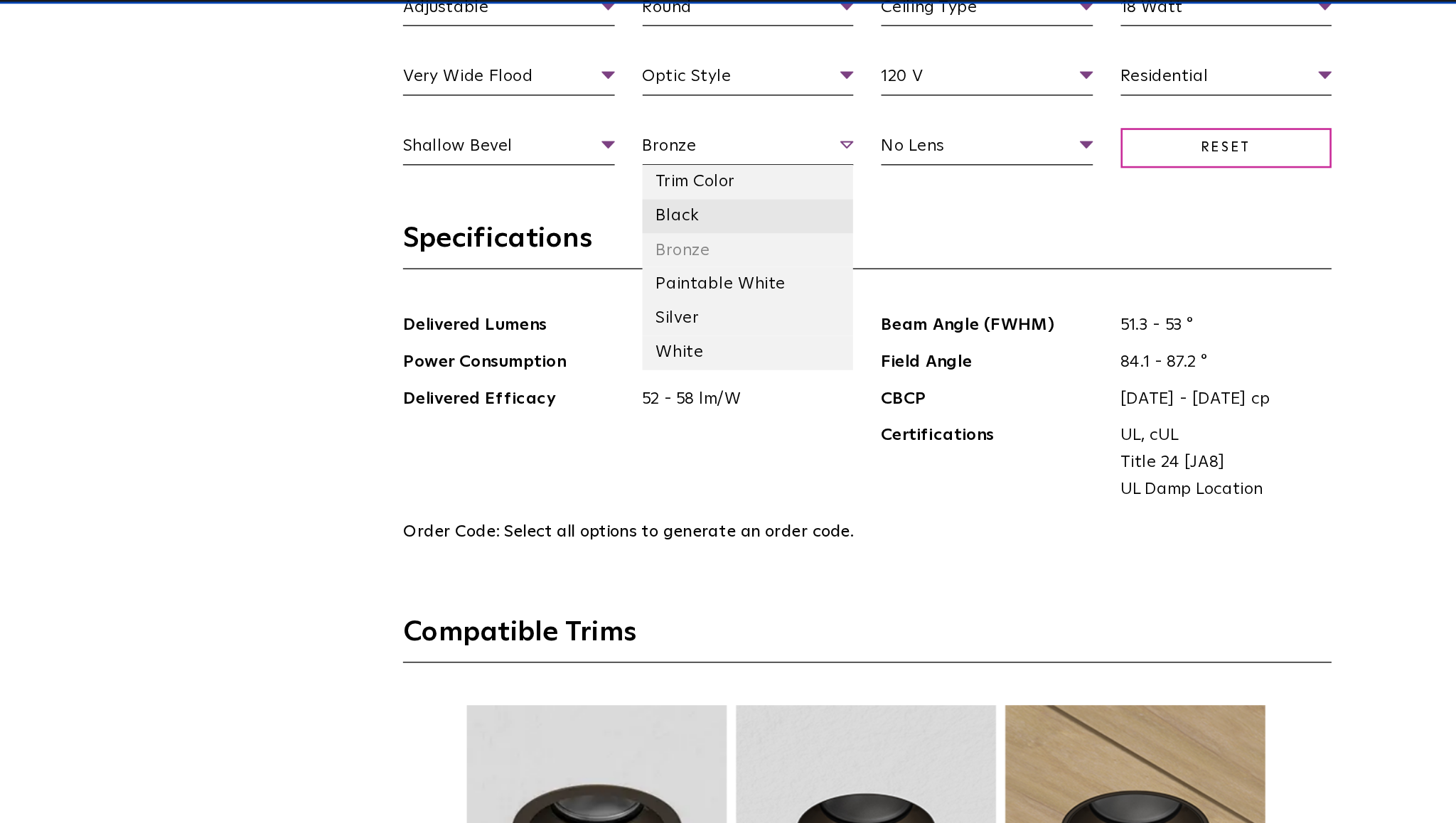
click at [613, 214] on li "Black" at bounding box center [637, 214] width 162 height 27
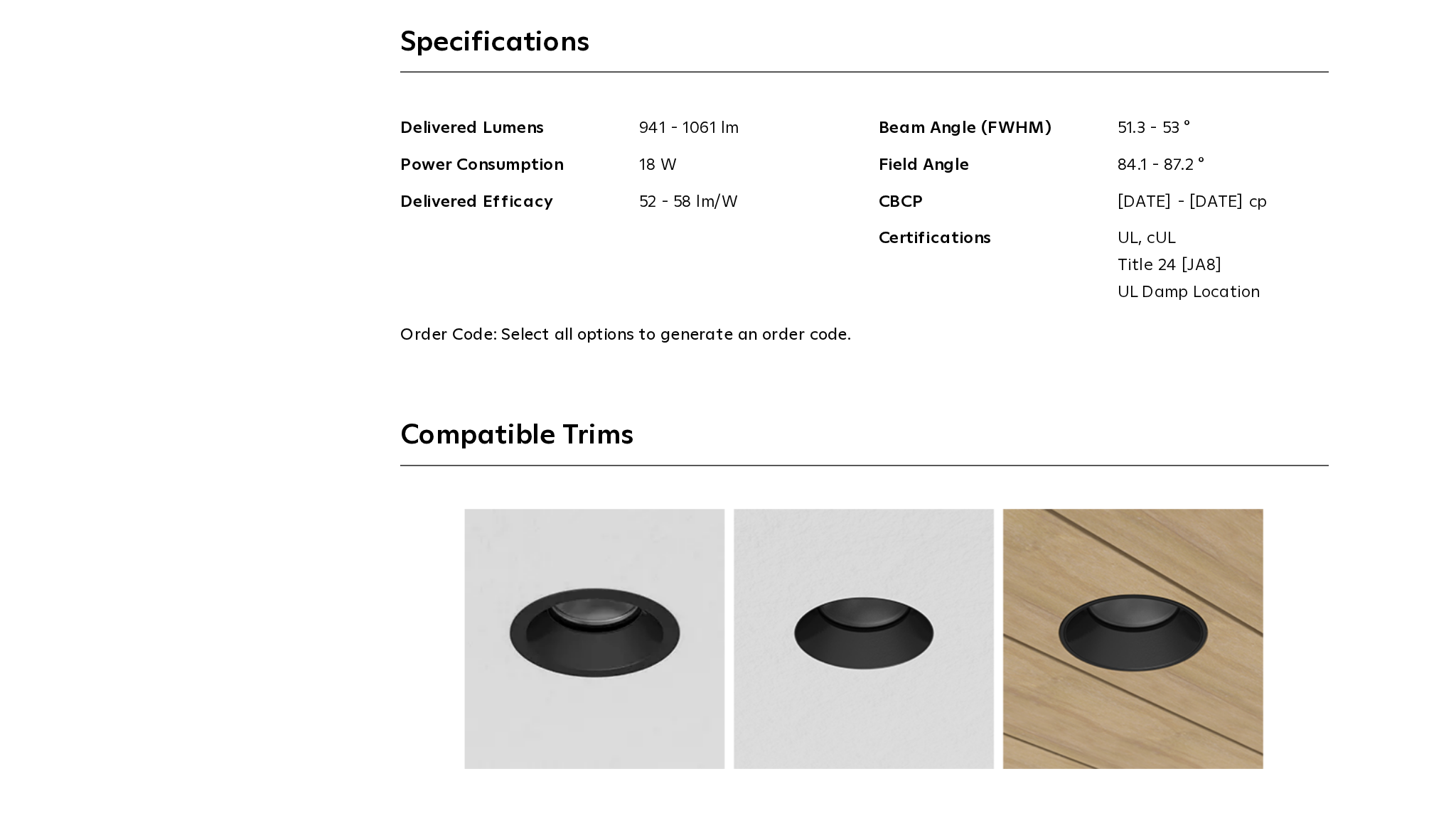
scroll to position [1719, 0]
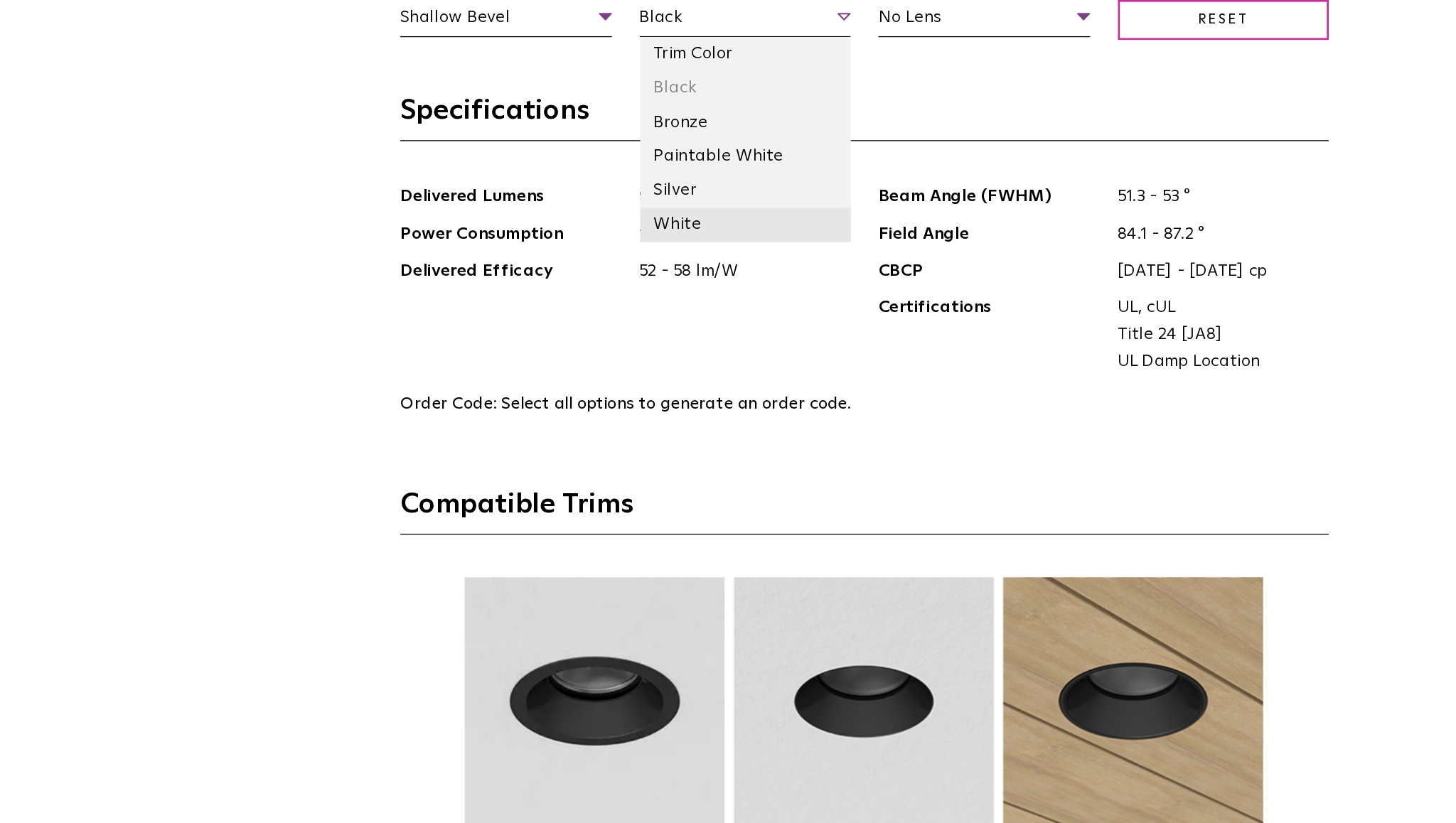
click at [640, 309] on li "White" at bounding box center [637, 311] width 162 height 27
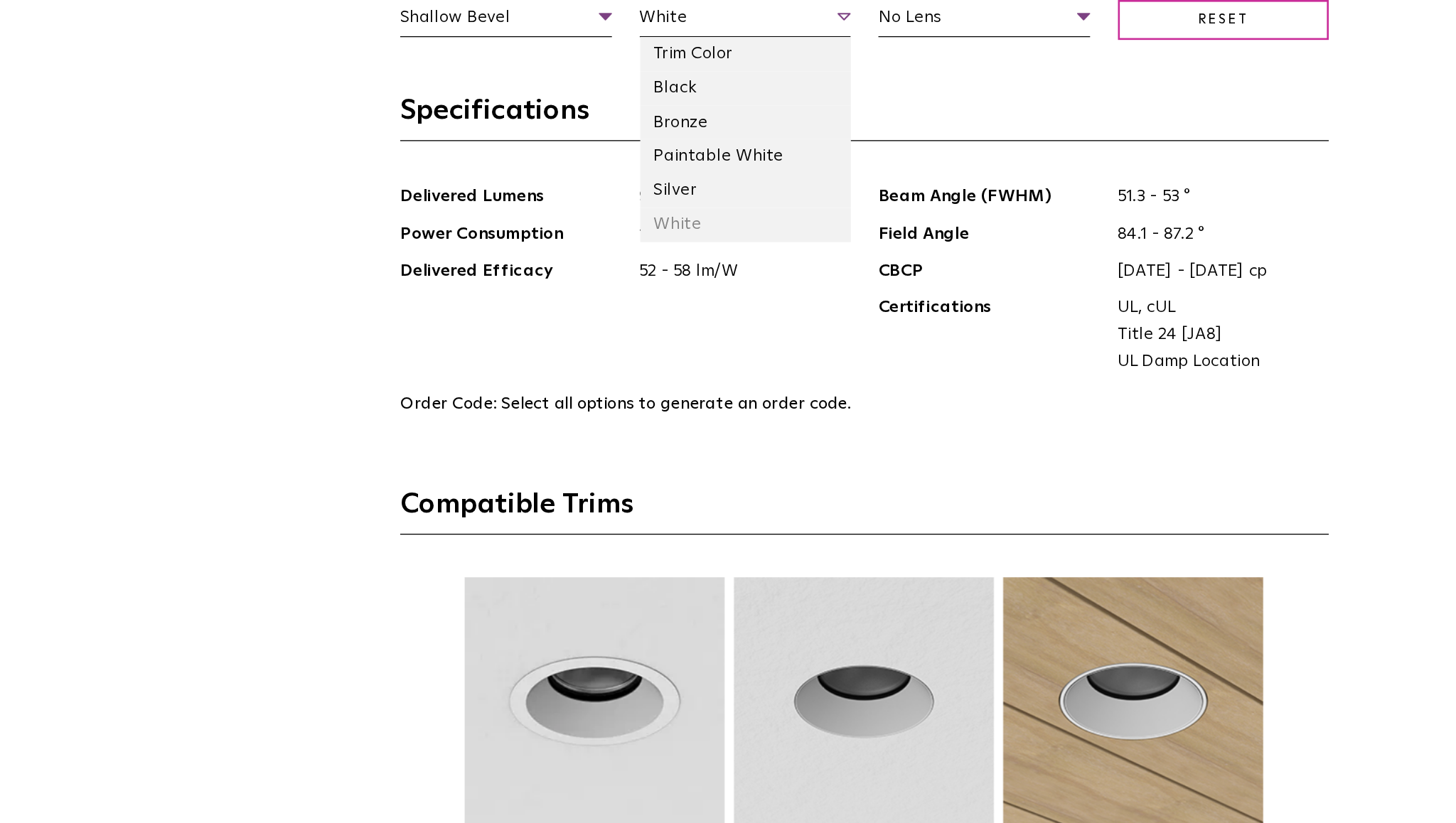
click at [692, 154] on span "White" at bounding box center [637, 154] width 162 height 25
click at [652, 276] on li "Silver" at bounding box center [637, 284] width 162 height 27
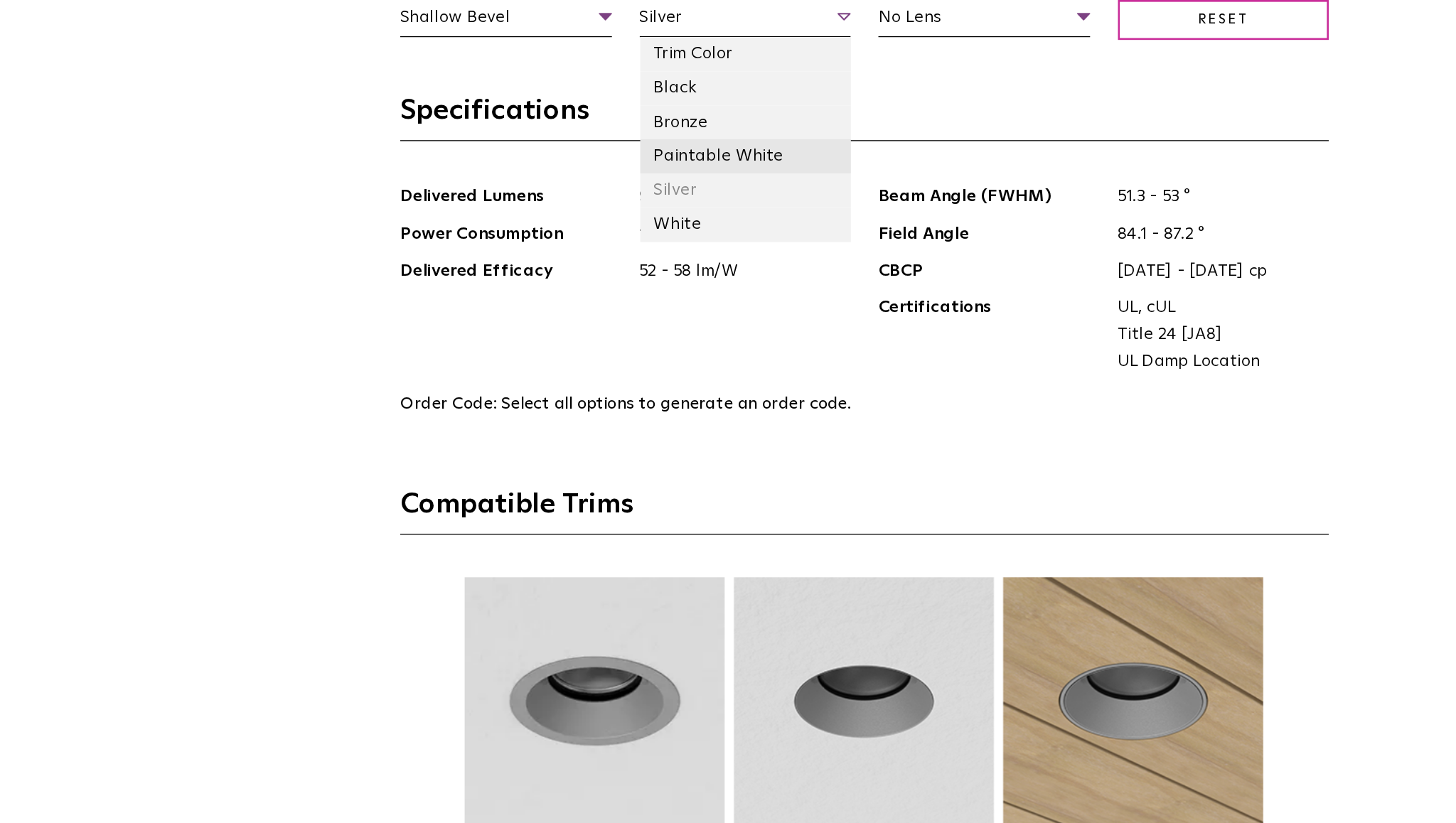
click at [631, 255] on li "Paintable White" at bounding box center [637, 258] width 162 height 27
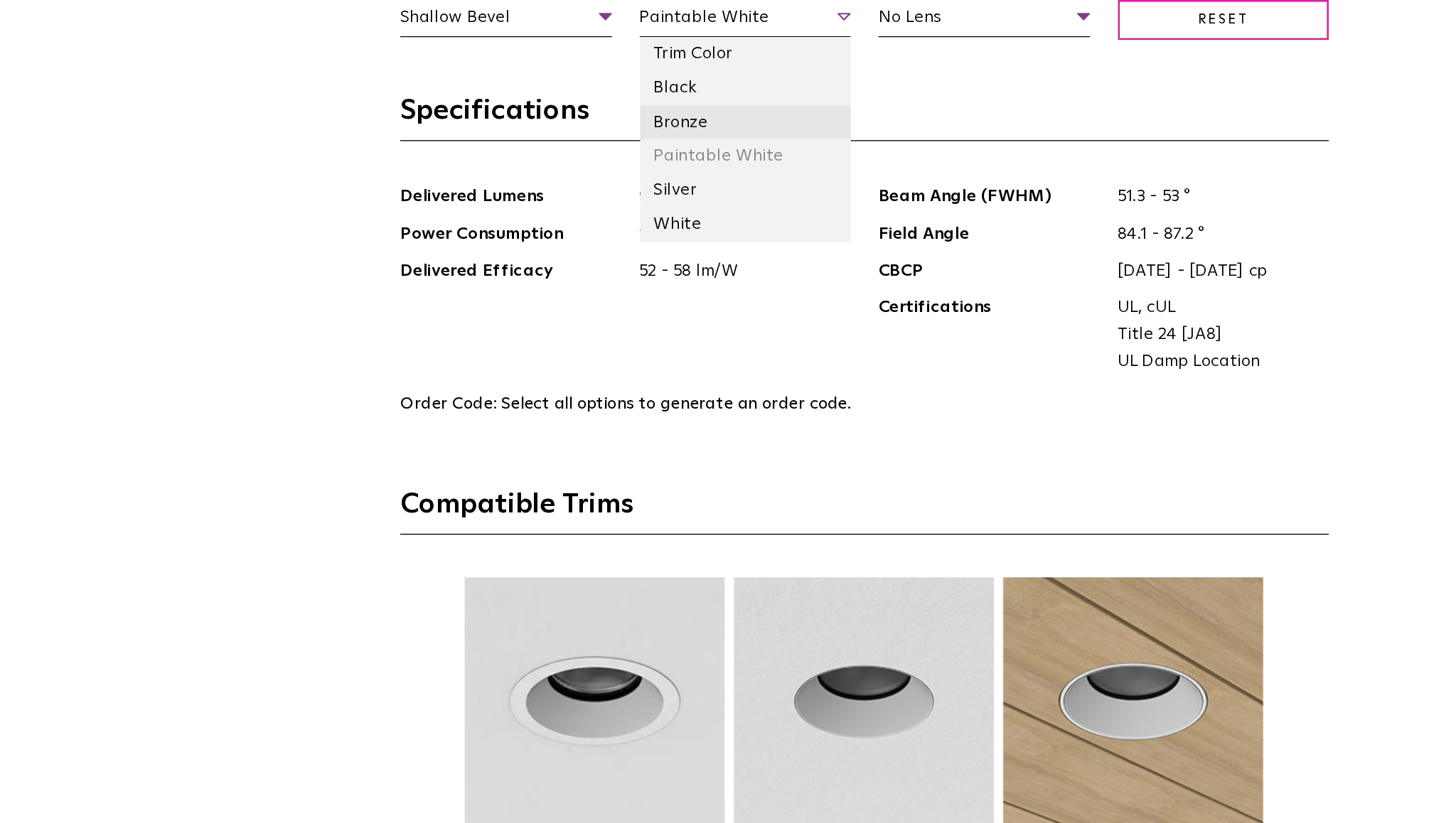
click at [638, 229] on li "Bronze" at bounding box center [637, 232] width 162 height 27
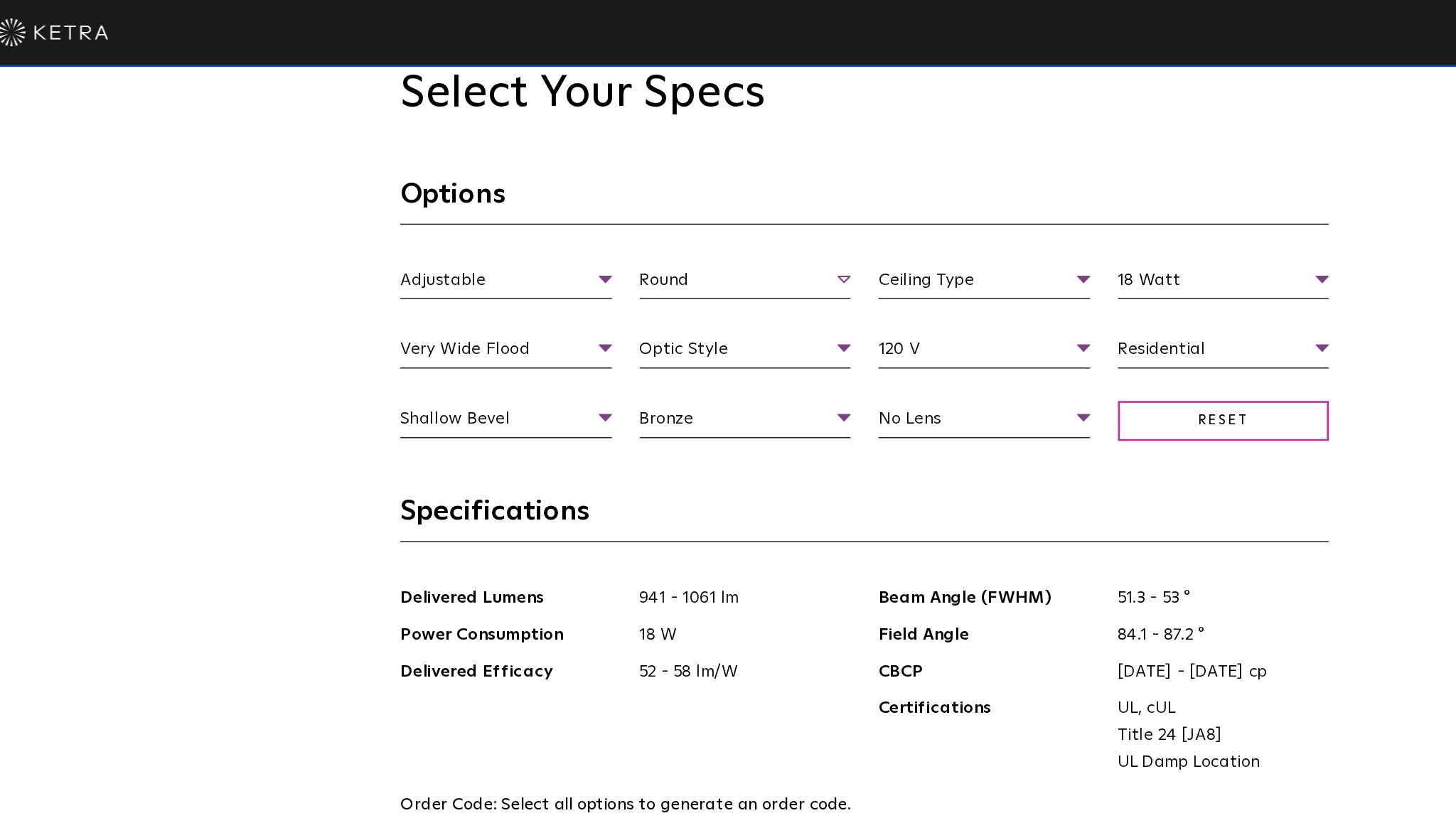
scroll to position [1537, 0]
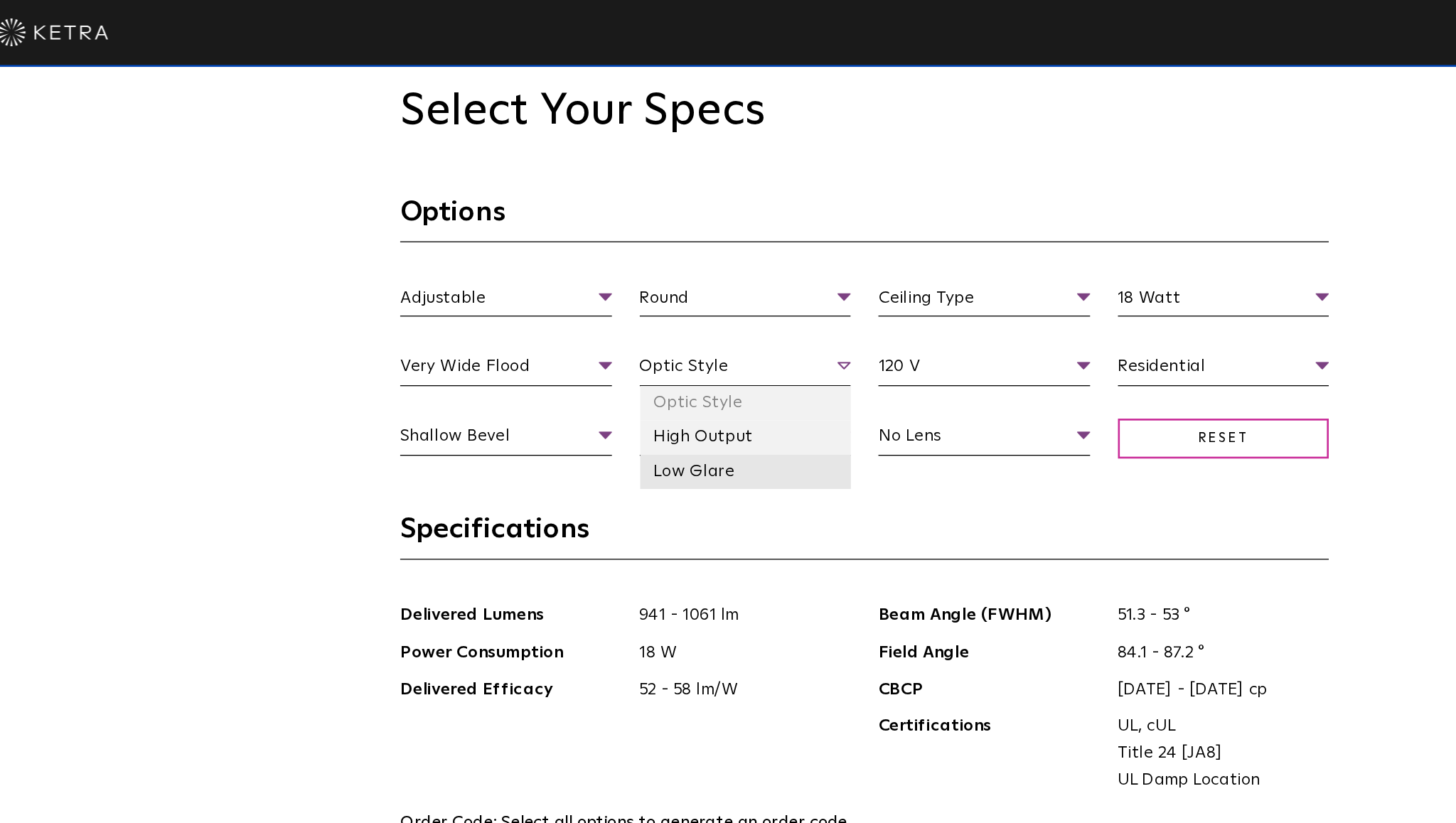
click at [656, 353] on li "Low Glare" at bounding box center [637, 361] width 162 height 27
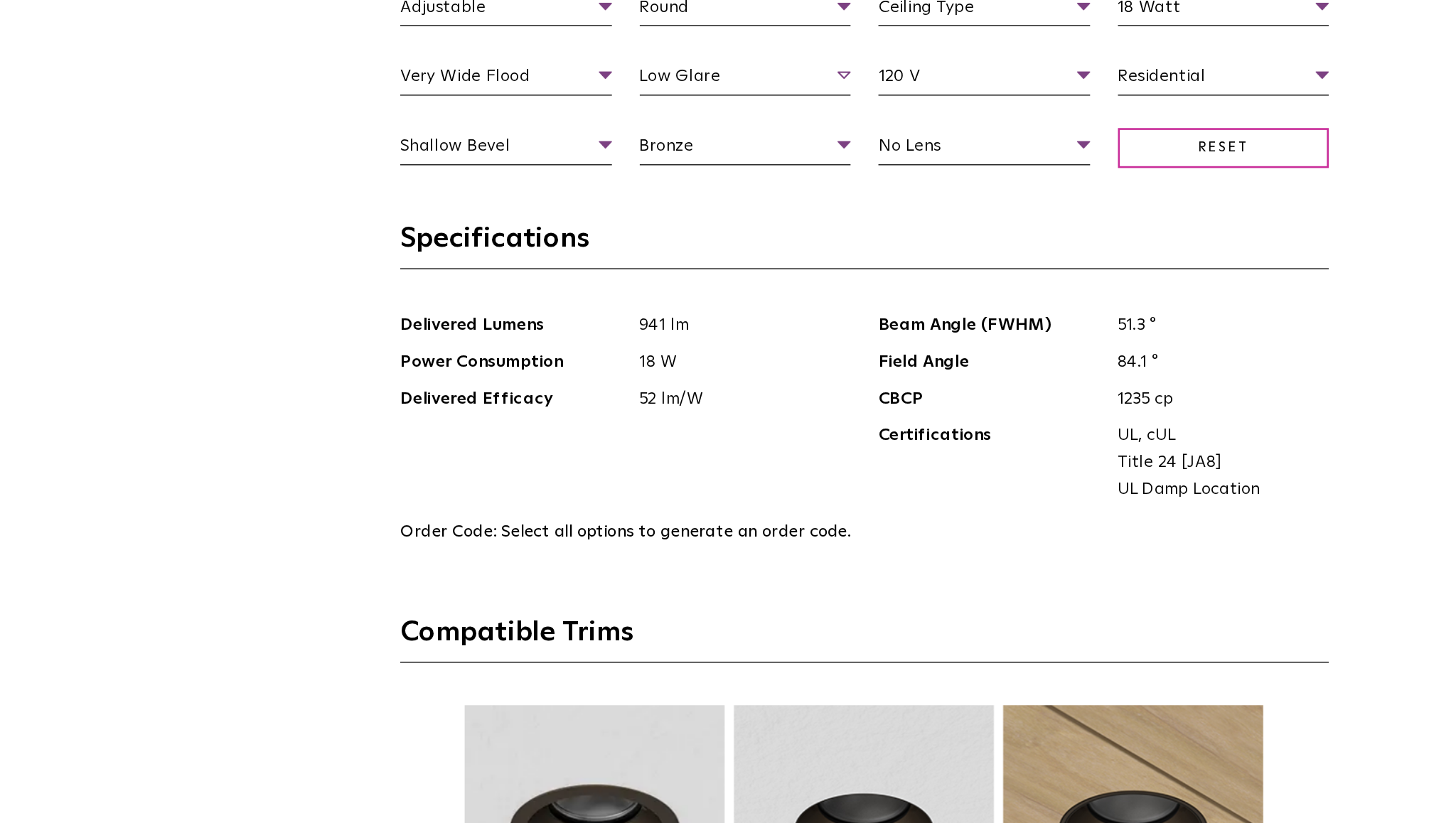
scroll to position [1588, 0]
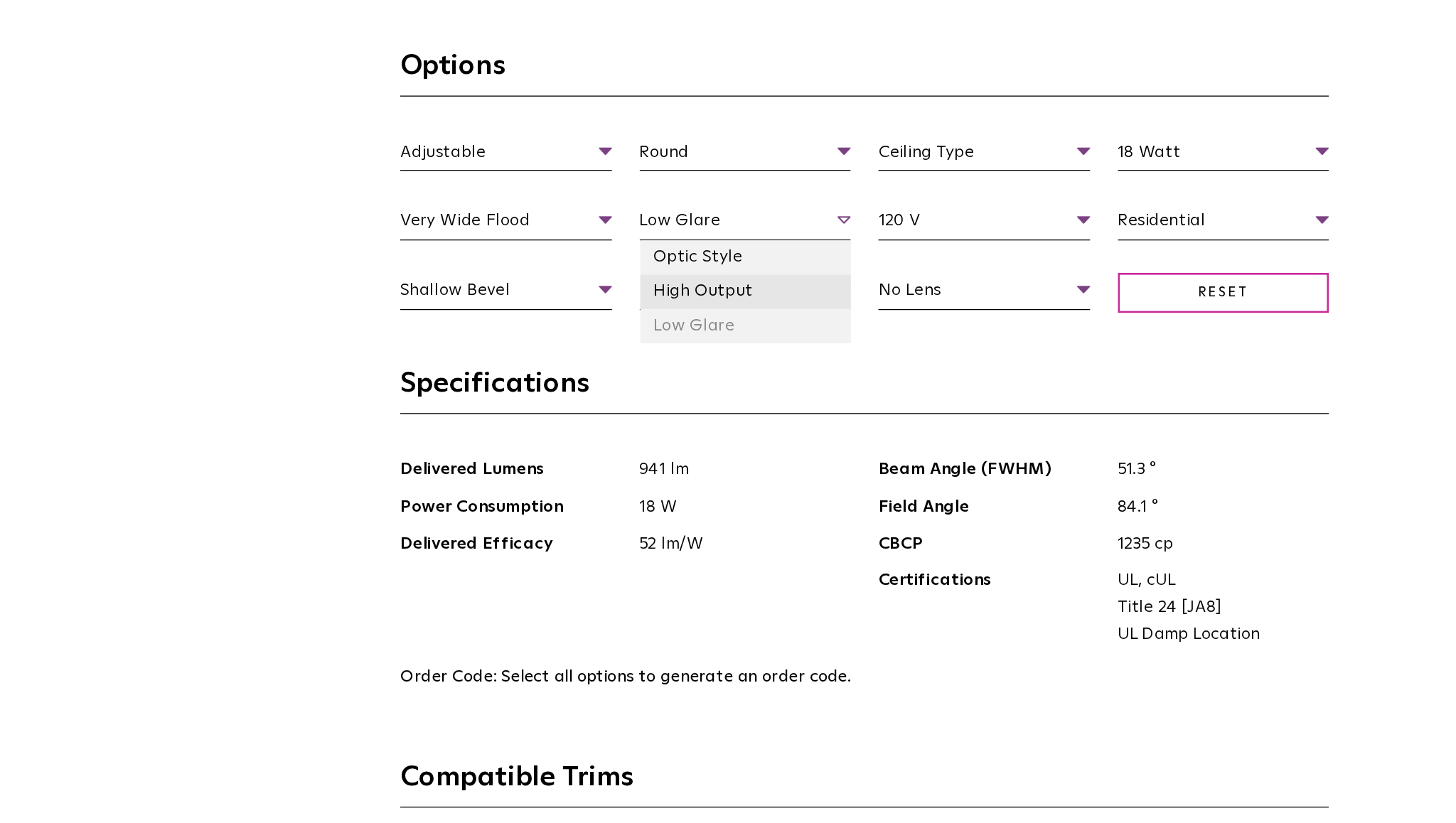
click at [661, 278] on li "High Output" at bounding box center [637, 283] width 162 height 27
click at [664, 257] on li "Optic Style" at bounding box center [637, 257] width 162 height 27
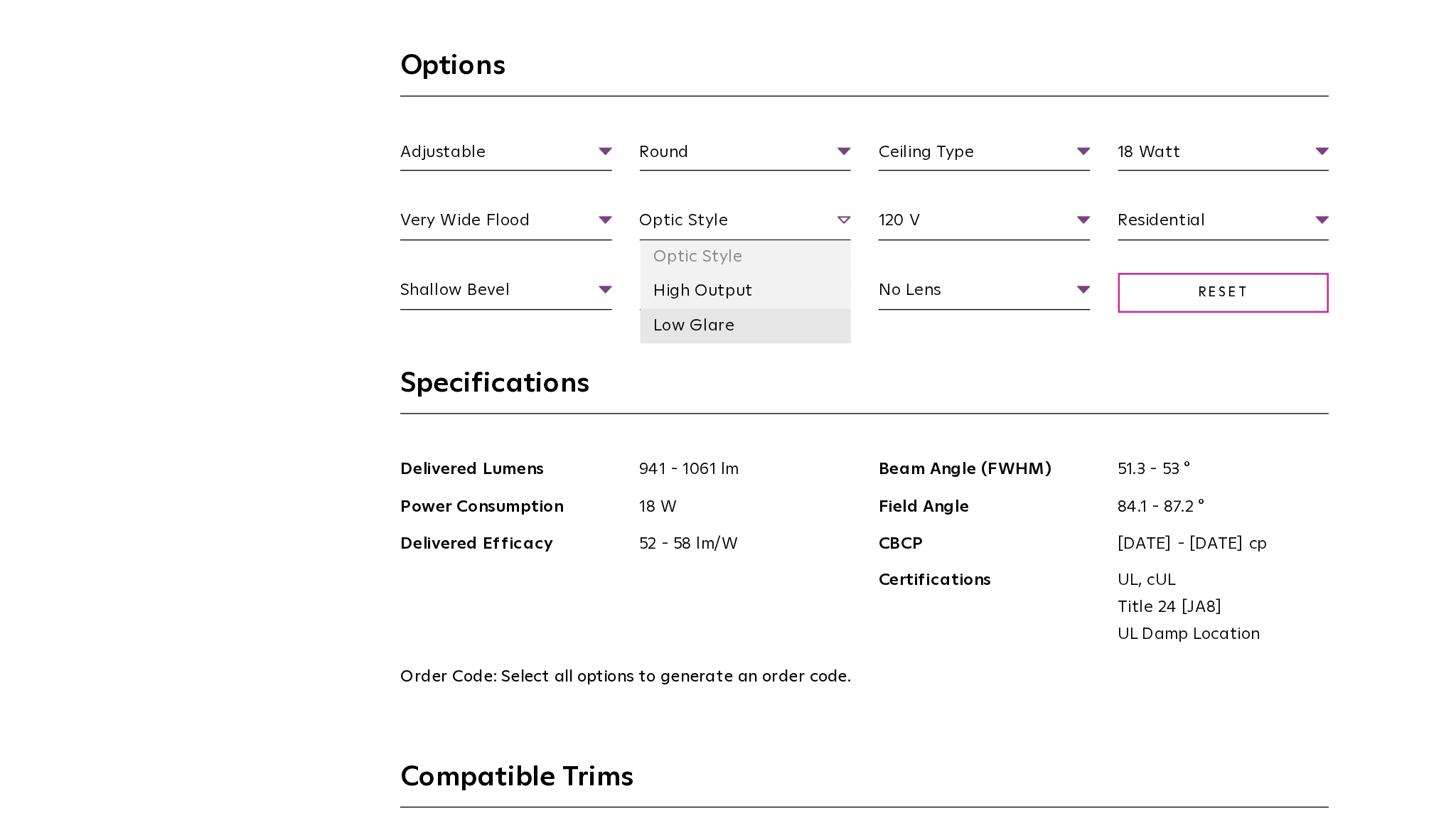
click at [635, 307] on li "Low Glare" at bounding box center [637, 309] width 162 height 27
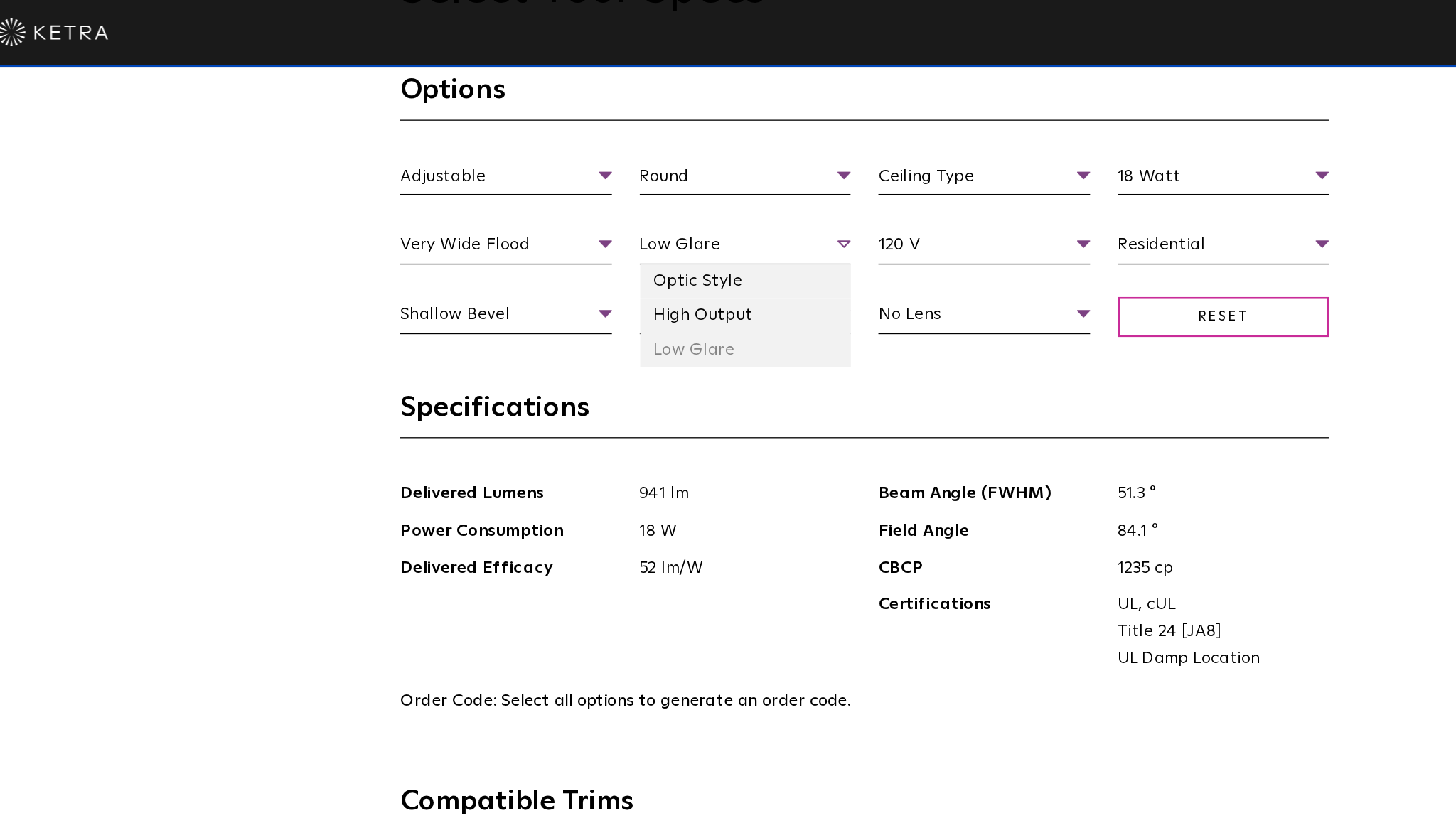
scroll to position [1617, 0]
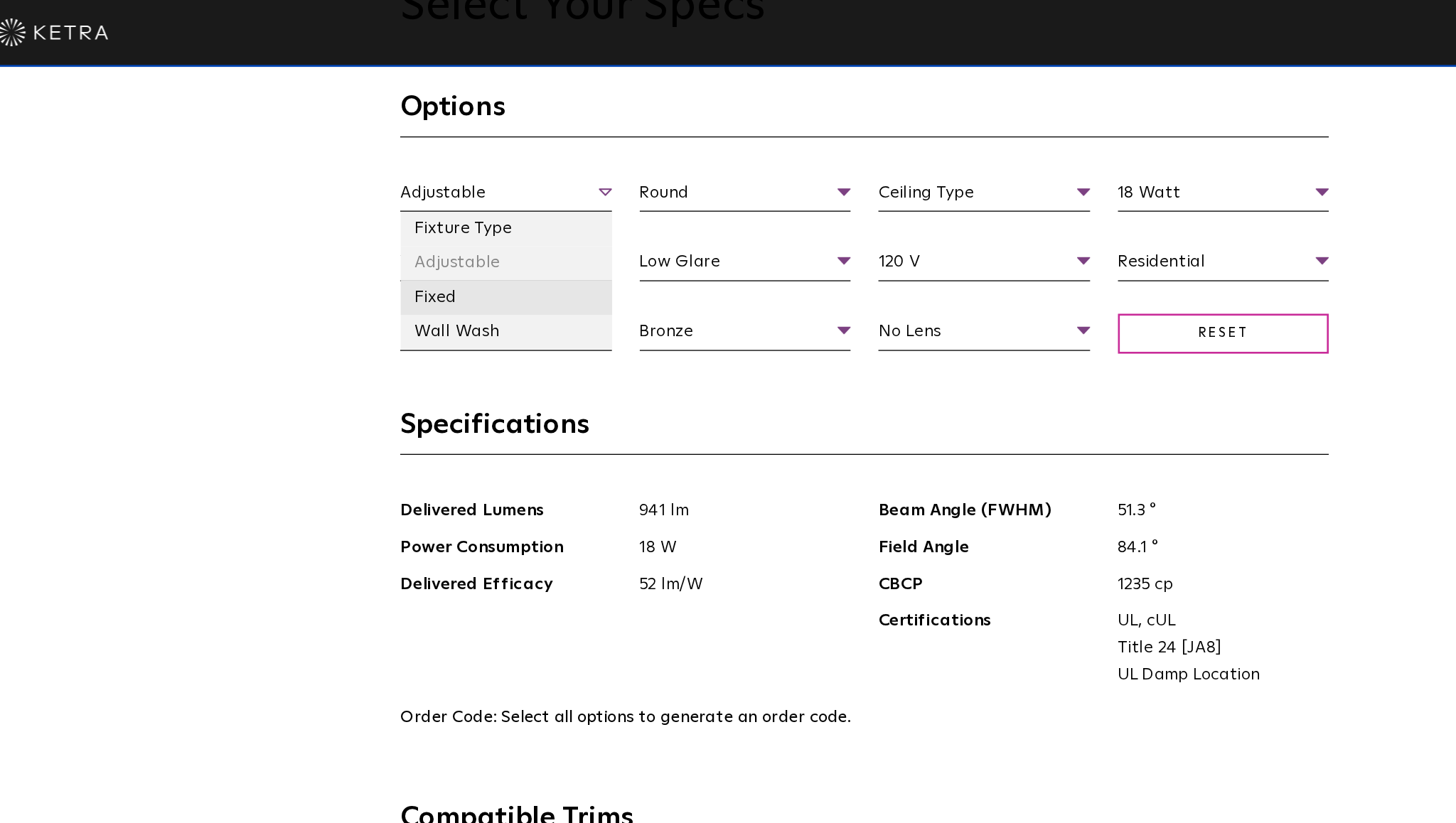
click at [472, 222] on li "Fixed" at bounding box center [454, 227] width 162 height 27
click at [478, 207] on li "Adjustable" at bounding box center [454, 202] width 162 height 27
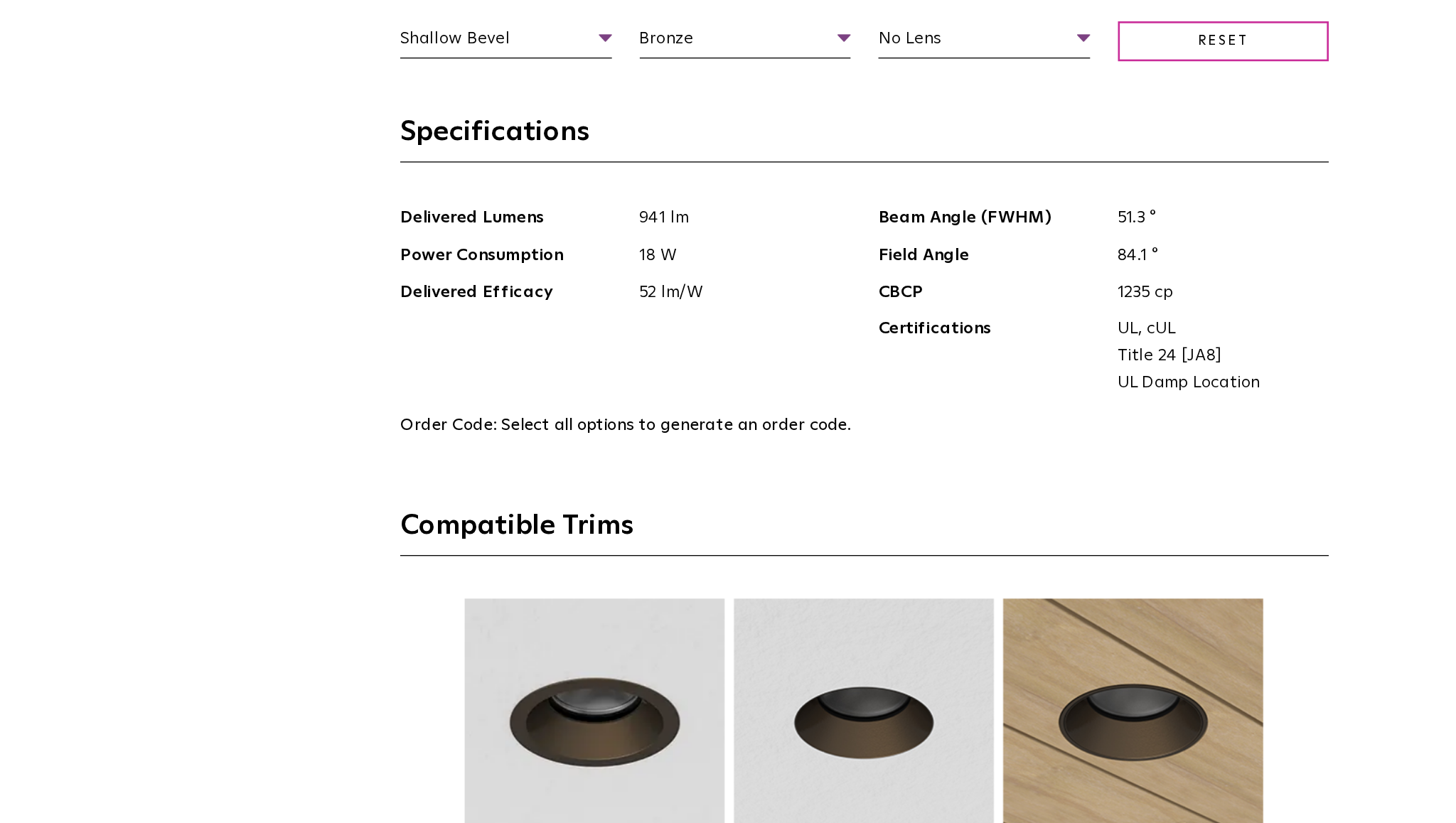
scroll to position [1653, 0]
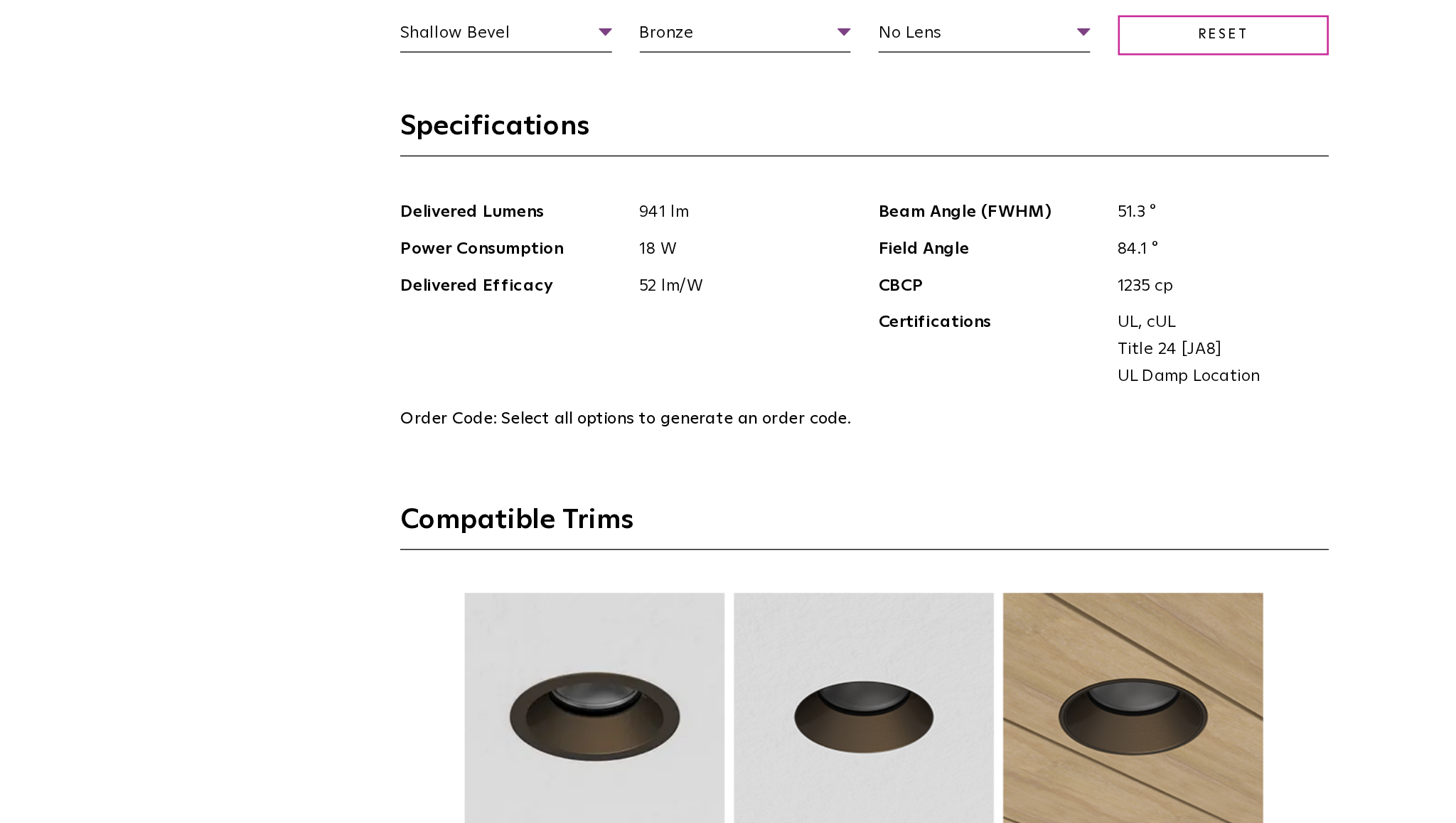
click at [656, 518] on span "Select all options to generate an order code." at bounding box center [584, 512] width 268 height 13
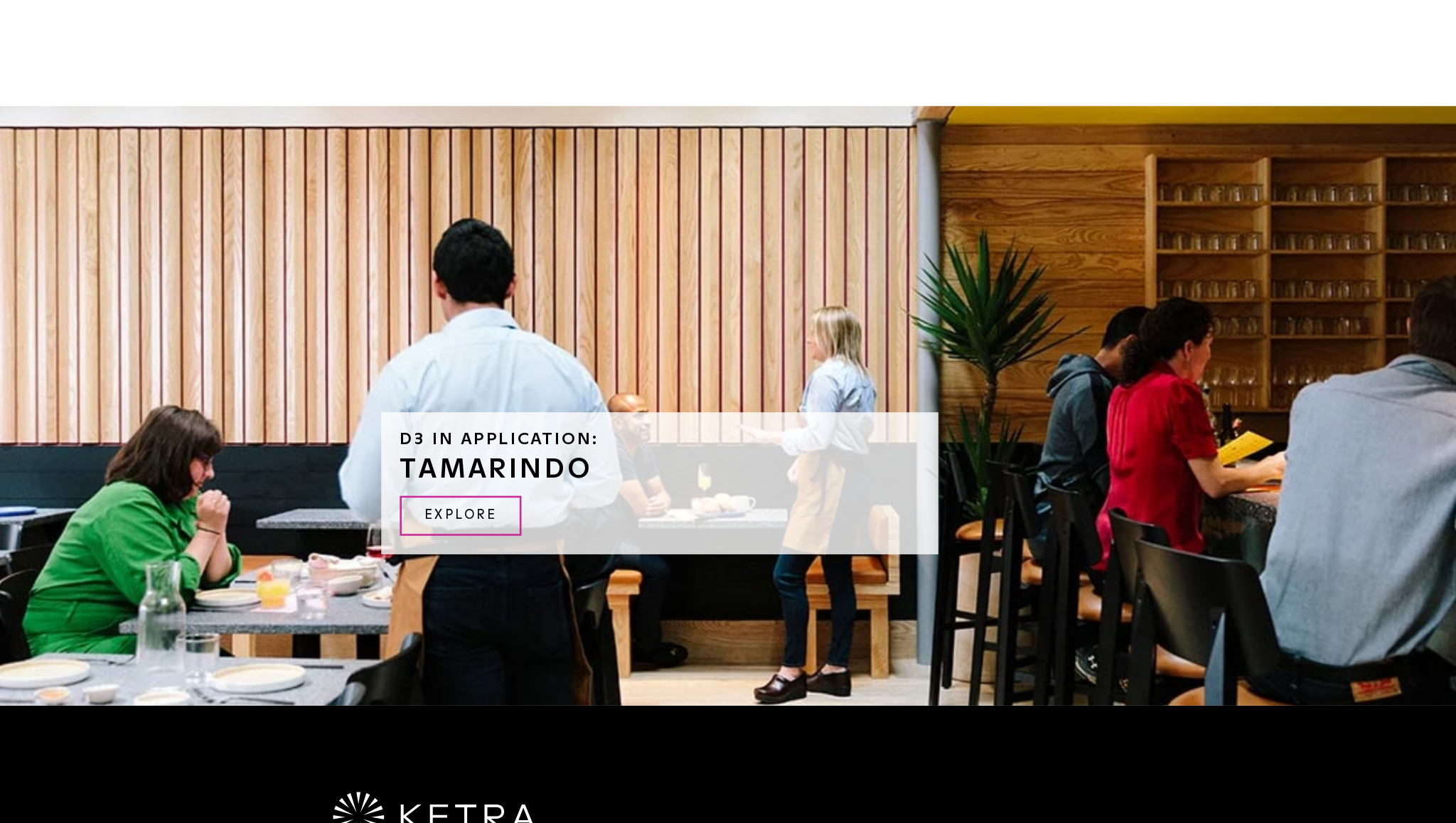
scroll to position [2709, 0]
